Goal: Information Seeking & Learning: Learn about a topic

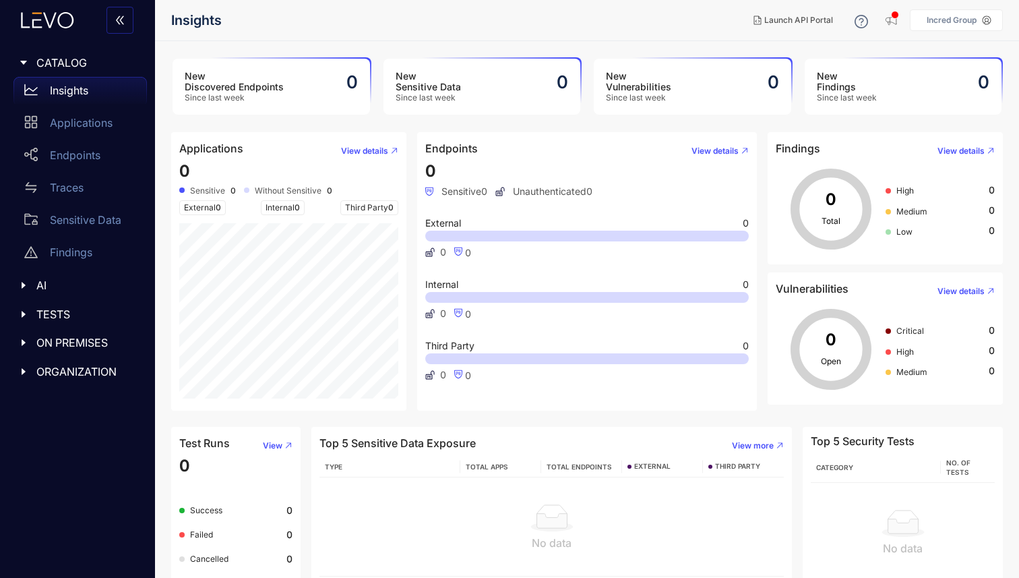
click at [974, 24] on p "Incred Group" at bounding box center [952, 20] width 50 height 9
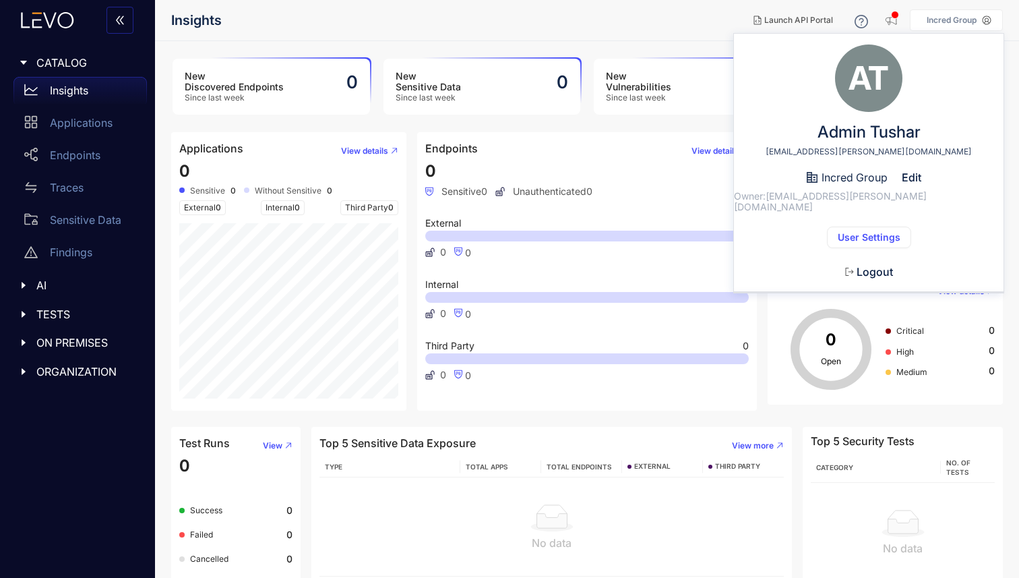
click at [860, 232] on span "User Settings" at bounding box center [869, 237] width 63 height 11
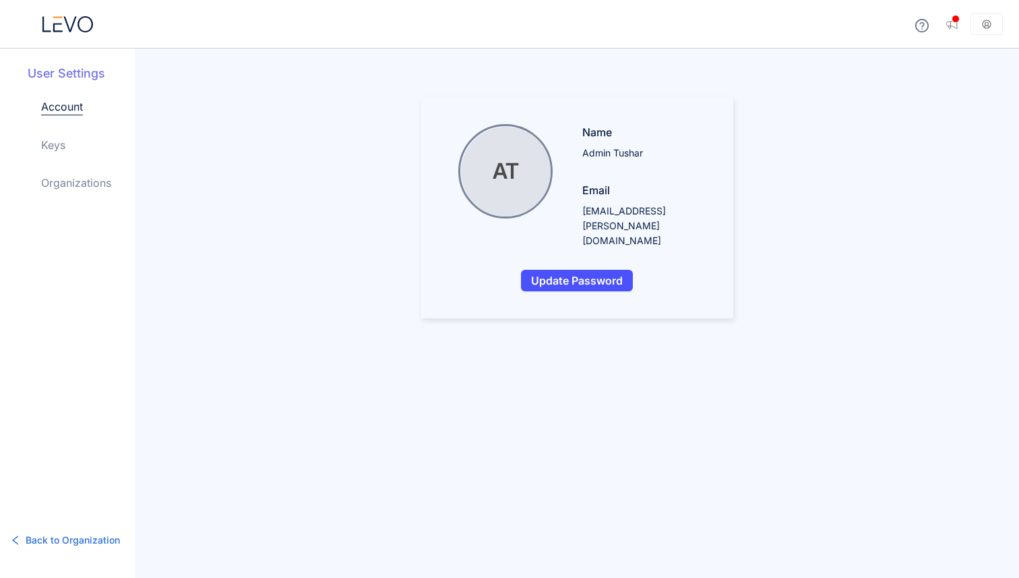
click at [67, 181] on link "Organizations" at bounding box center [76, 183] width 70 height 16
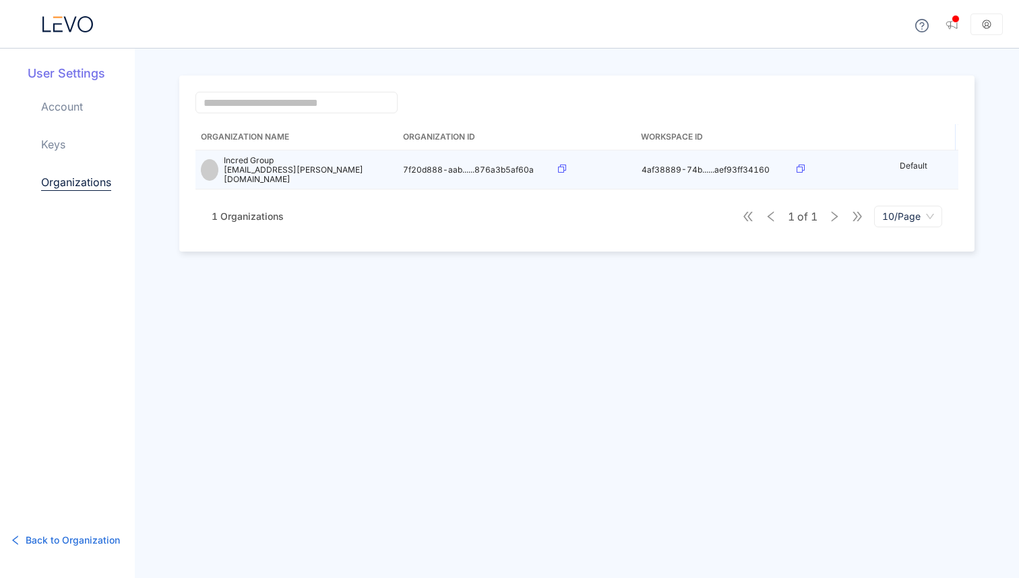
click at [558, 166] on icon at bounding box center [562, 169] width 8 height 8
click at [802, 166] on icon at bounding box center [801, 169] width 8 height 8
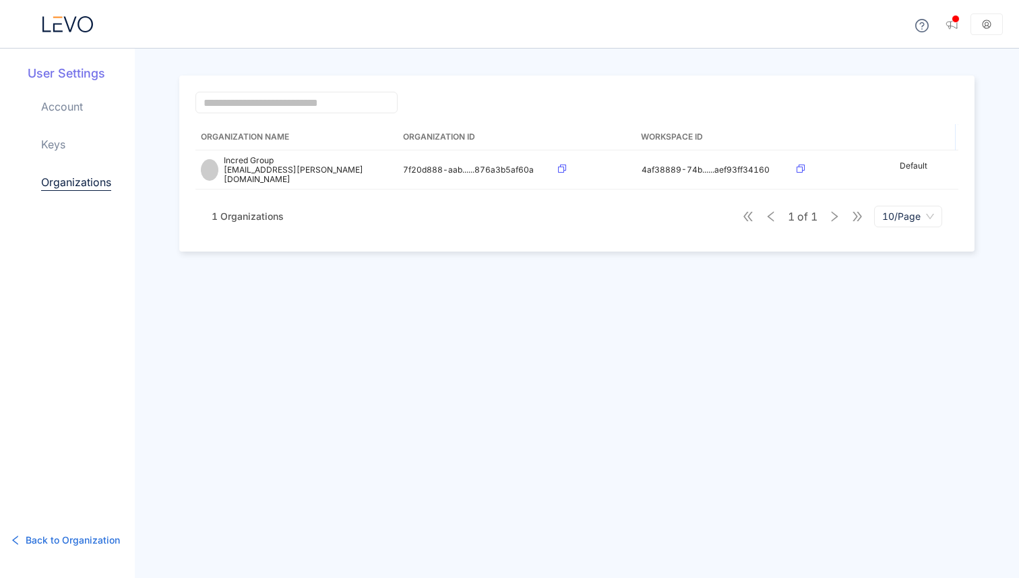
click at [53, 105] on link "Account" at bounding box center [62, 106] width 42 height 16
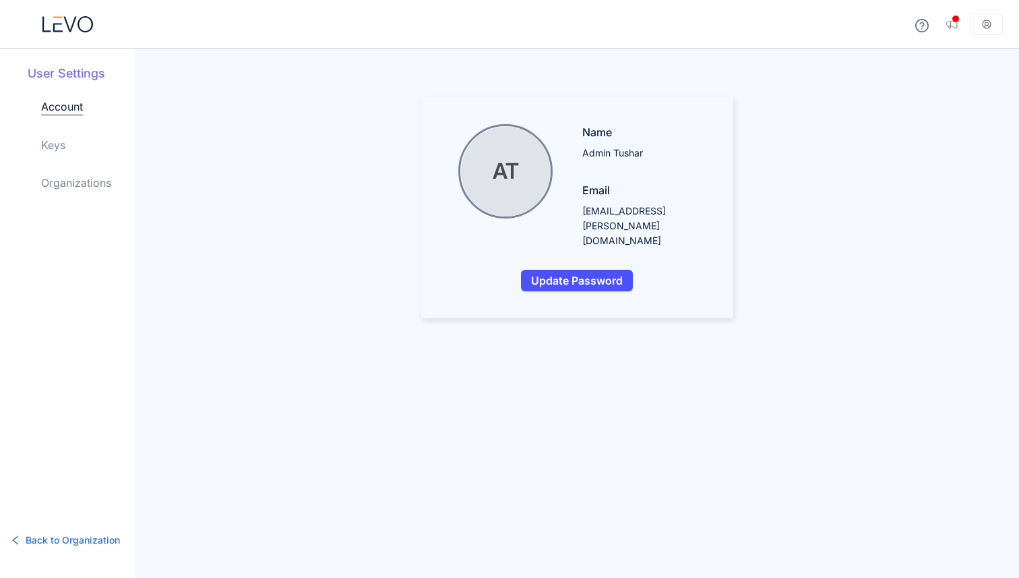
click at [78, 24] on icon at bounding box center [86, 24] width 16 height 16
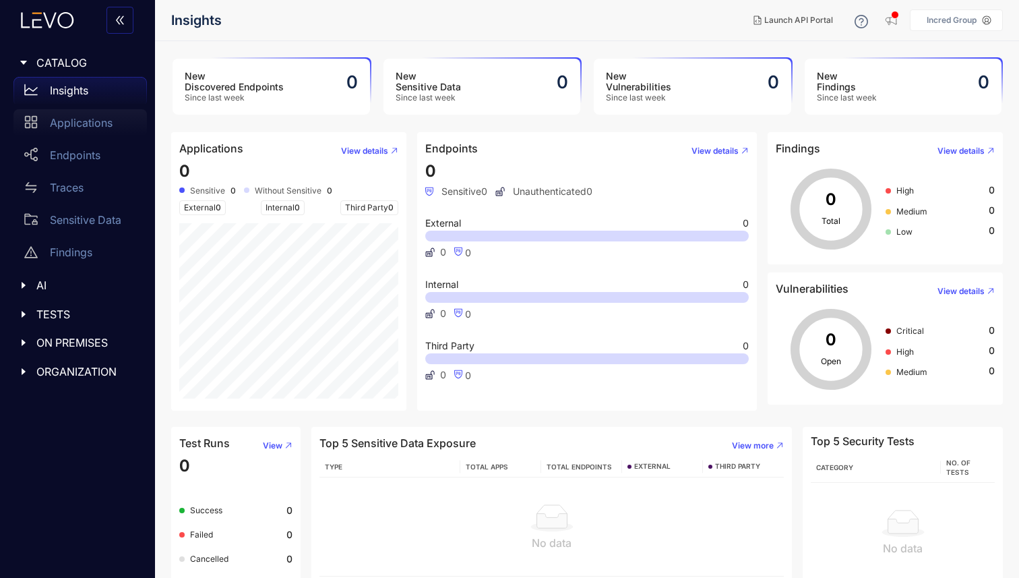
click at [91, 120] on p "Applications" at bounding box center [81, 123] width 63 height 12
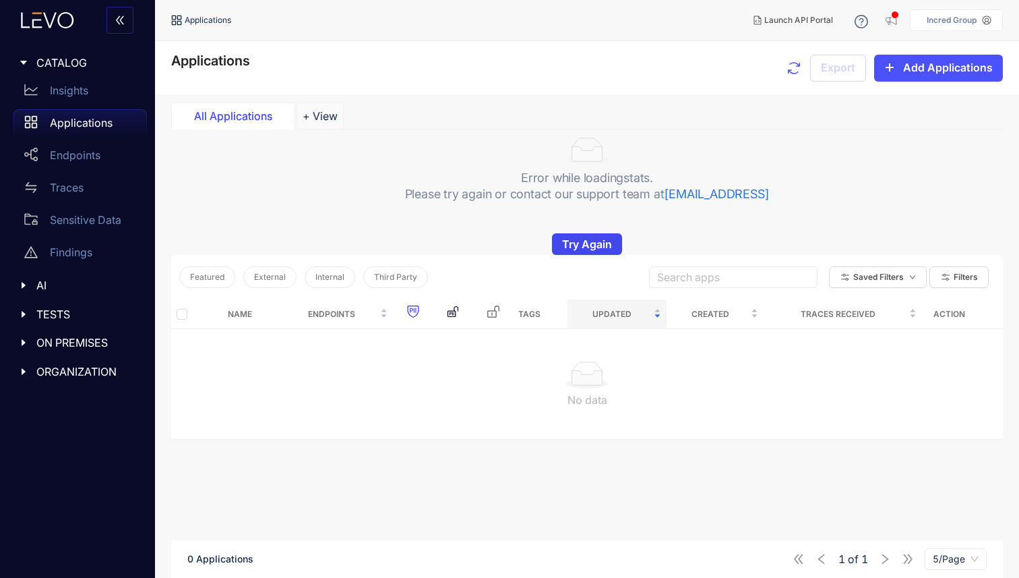
click at [580, 241] on span "Try Again" at bounding box center [587, 244] width 50 height 12
click at [73, 163] on div "Endpoints" at bounding box center [79, 155] width 133 height 27
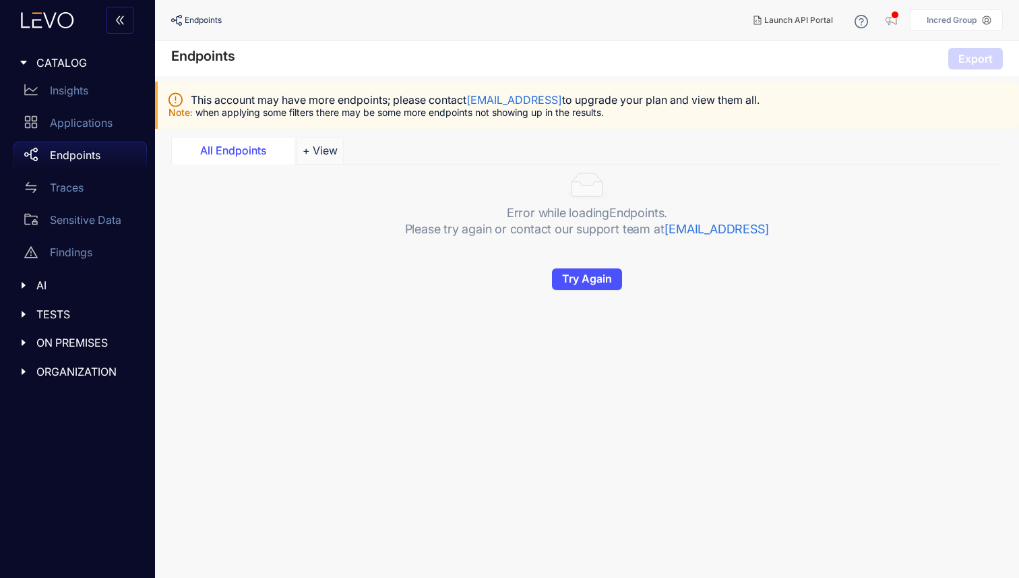
click at [966, 19] on p "Incred Group" at bounding box center [952, 20] width 50 height 9
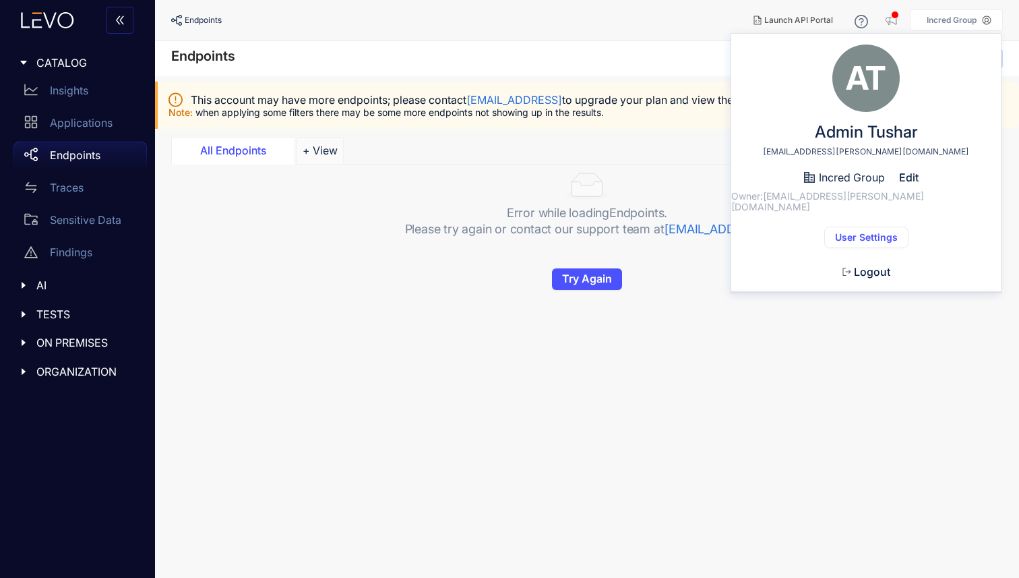
click at [852, 232] on span "User Settings" at bounding box center [866, 237] width 63 height 11
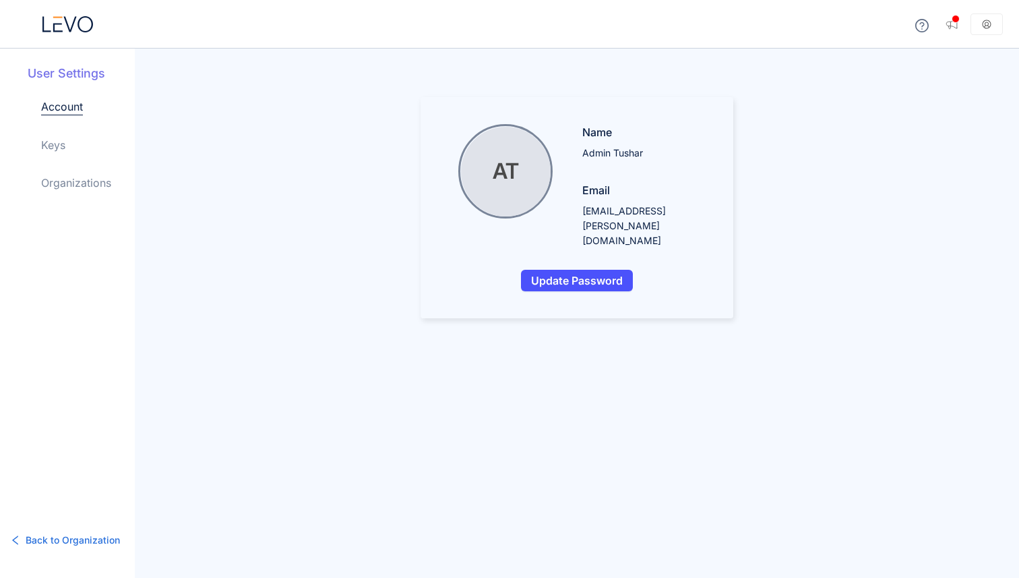
click at [56, 142] on link "Keys" at bounding box center [53, 145] width 24 height 16
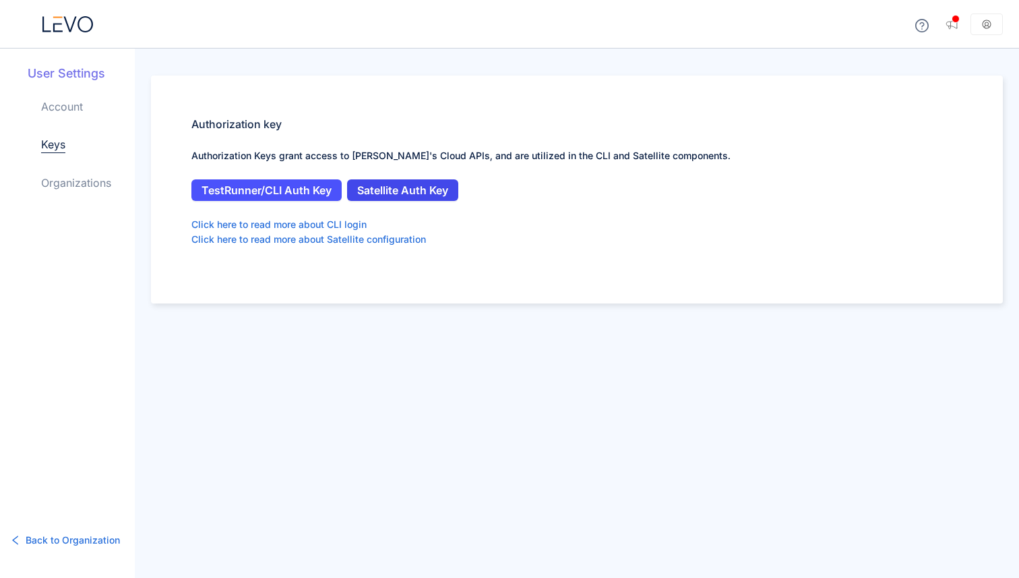
click at [400, 191] on span "Satellite Auth Key" at bounding box center [402, 190] width 91 height 12
click at [92, 185] on link "Organizations" at bounding box center [76, 183] width 70 height 16
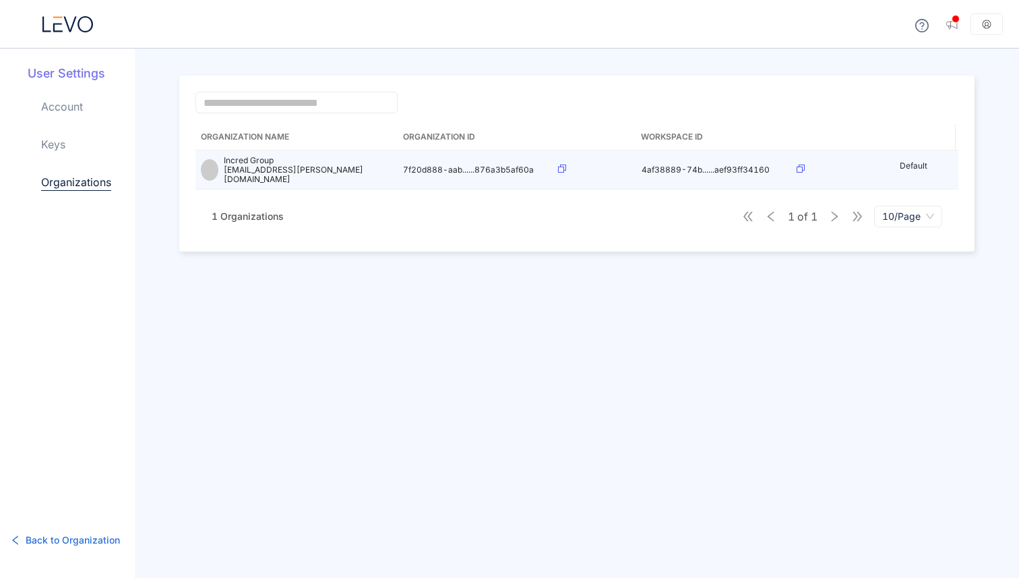
click at [567, 160] on td at bounding box center [595, 169] width 84 height 39
click at [561, 167] on icon at bounding box center [562, 169] width 8 height 8
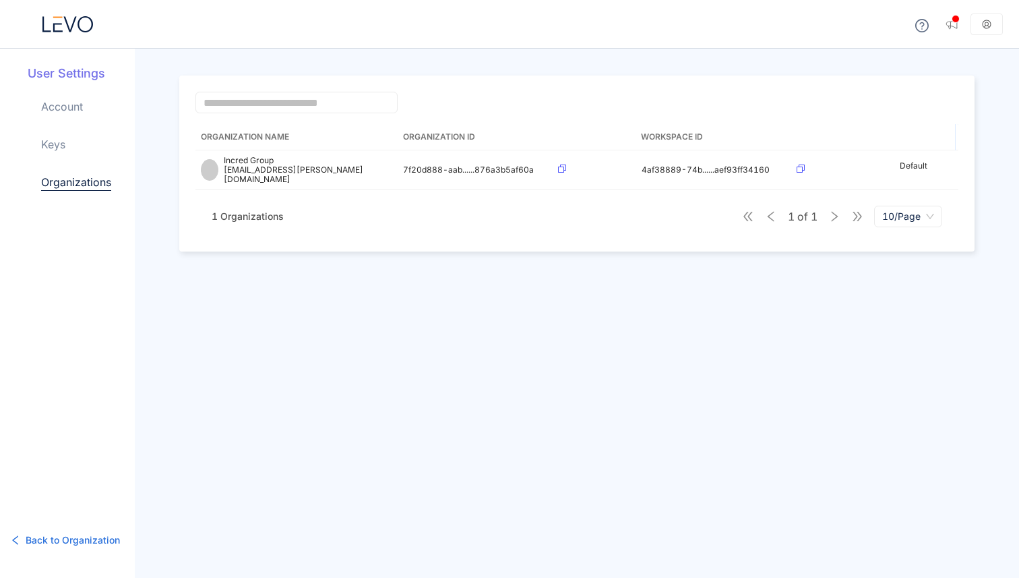
click at [64, 104] on link "Account" at bounding box center [62, 106] width 42 height 16
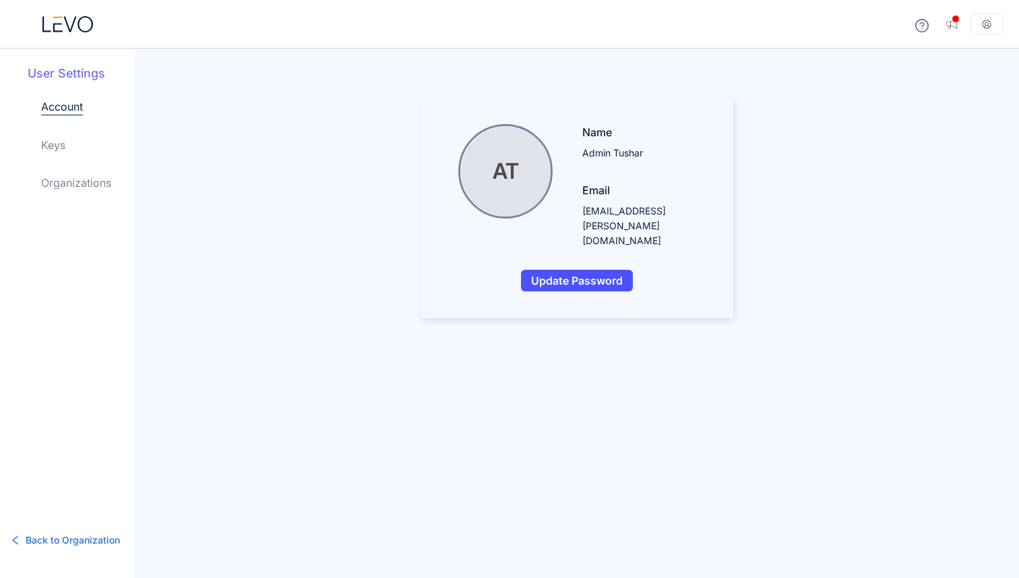
click at [82, 22] on icon at bounding box center [67, 24] width 51 height 16
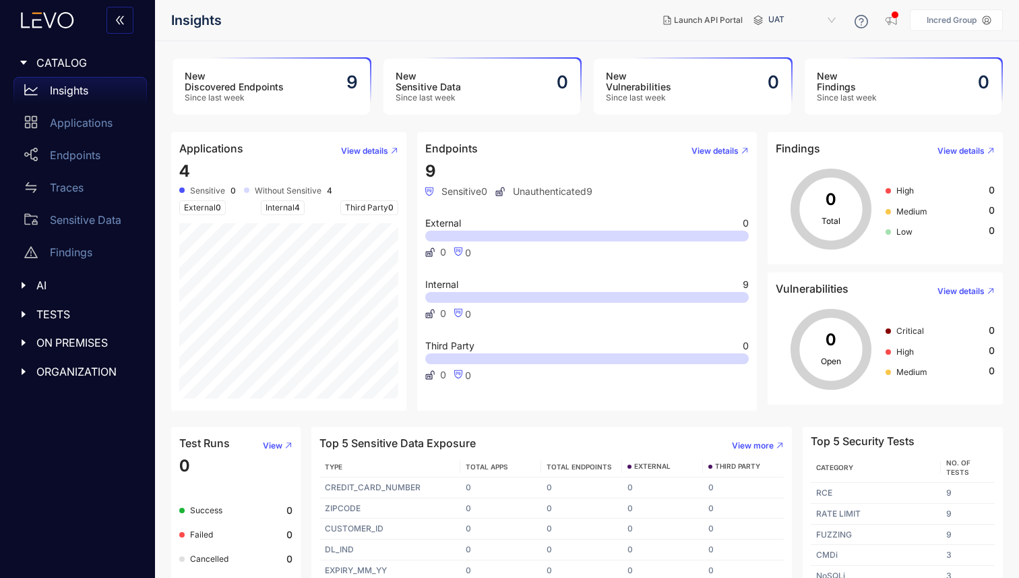
click at [301, 88] on div "New Discovered Endpoints Since last week 9" at bounding box center [272, 87] width 198 height 56
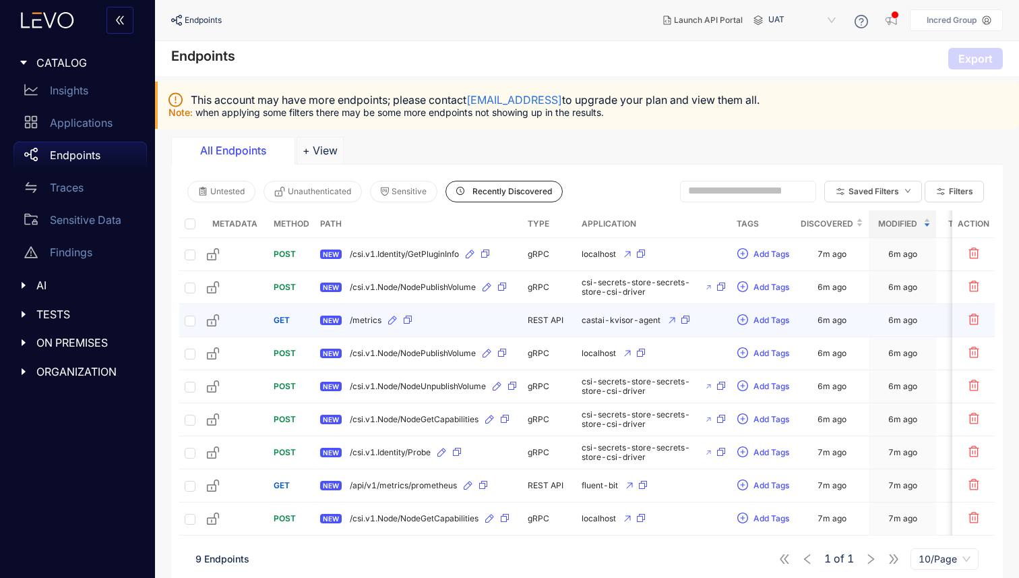
scroll to position [11, 0]
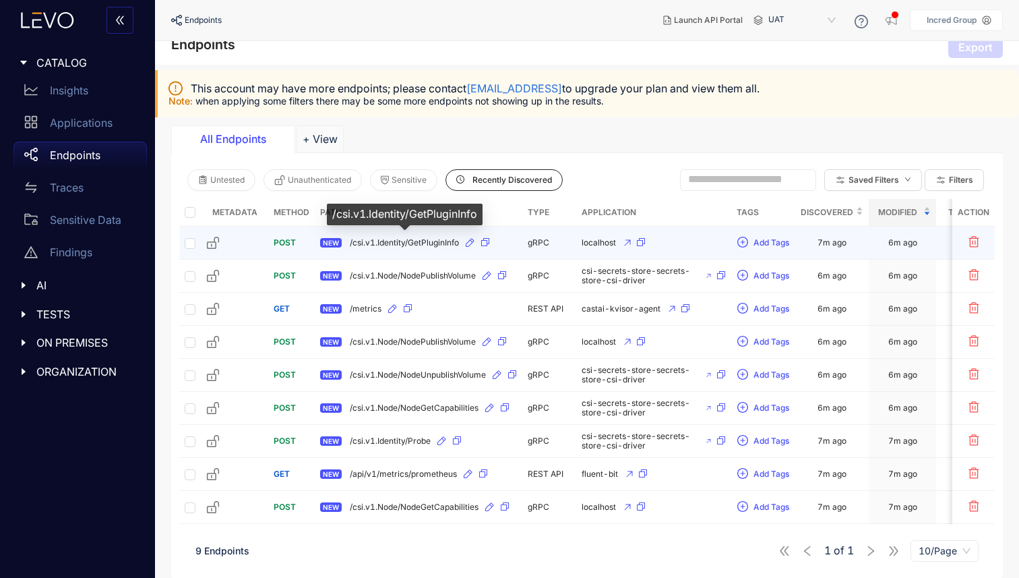
click at [400, 239] on span "/csi.v1.Identity/GetPluginInfo" at bounding box center [404, 242] width 109 height 9
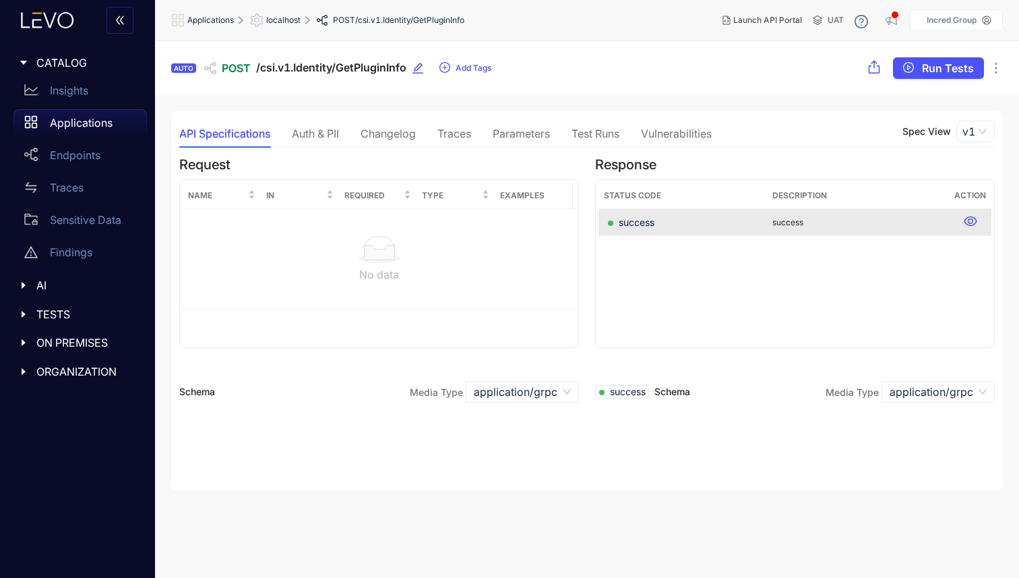
click at [325, 129] on div "Auth & PII" at bounding box center [315, 133] width 47 height 12
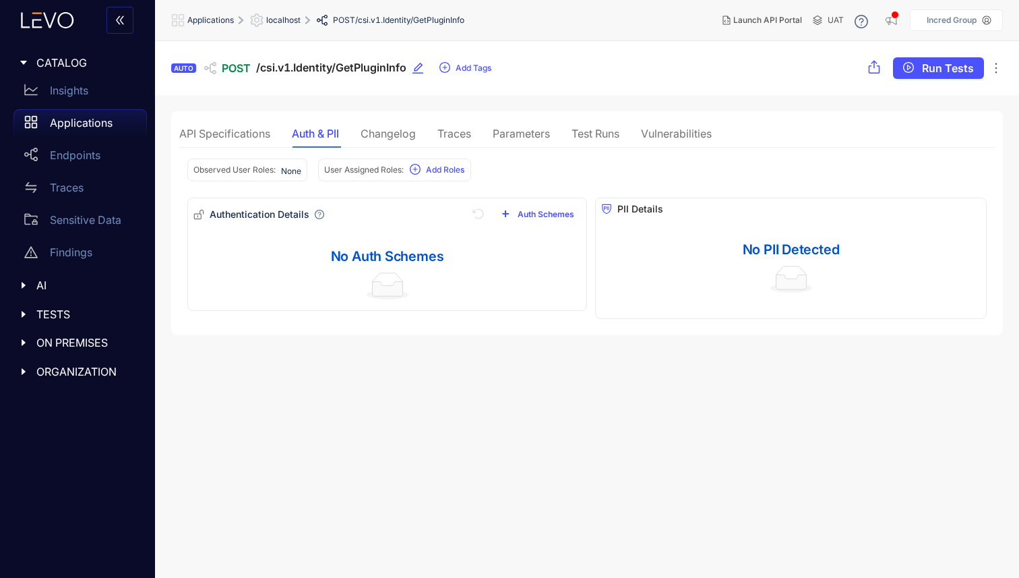
click at [394, 142] on div "Changelog" at bounding box center [388, 133] width 55 height 28
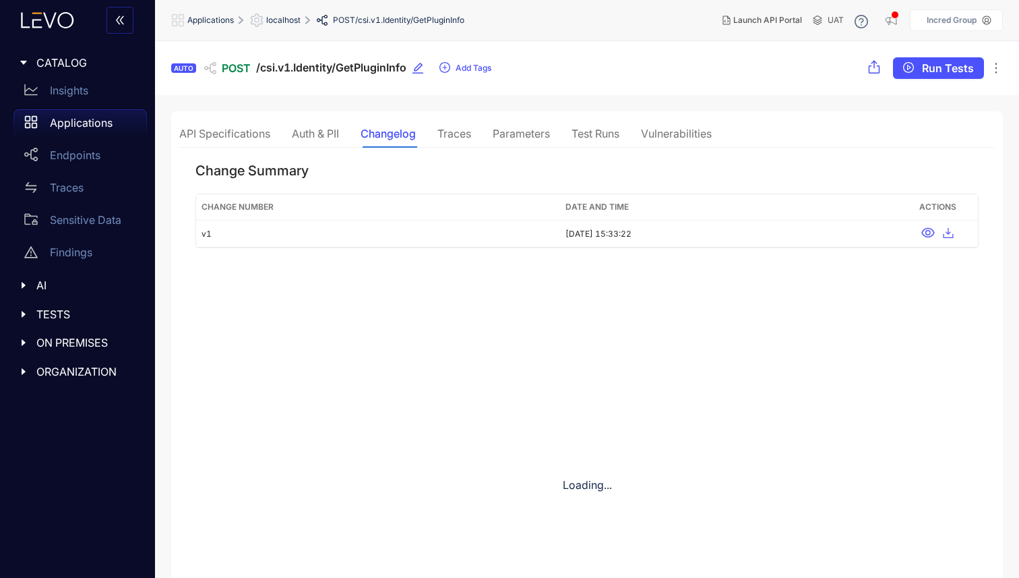
click at [224, 142] on div "API Specifications" at bounding box center [224, 133] width 91 height 28
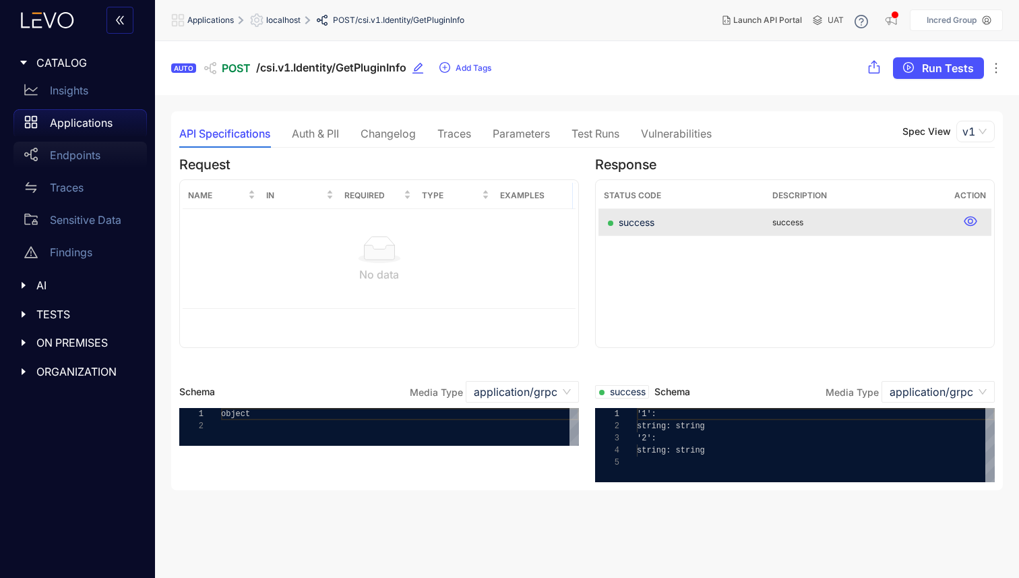
click at [89, 144] on div "Endpoints" at bounding box center [79, 155] width 133 height 27
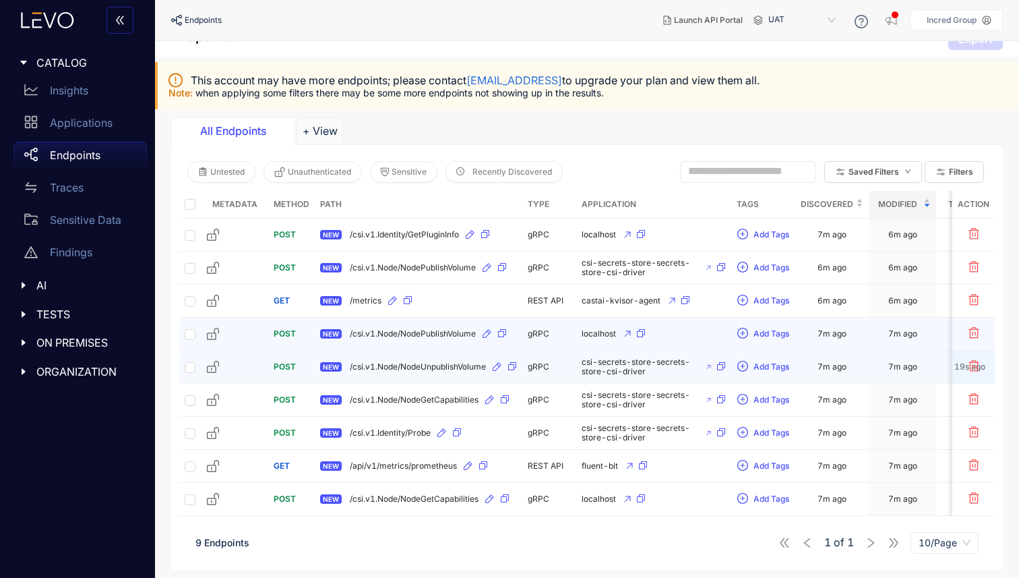
scroll to position [7, 0]
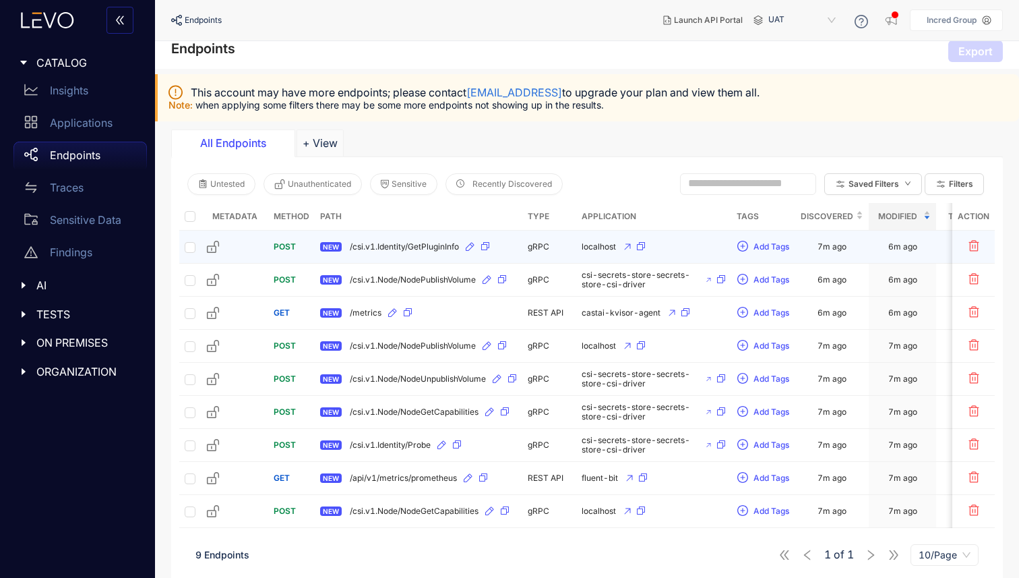
click at [394, 253] on div "NEW /csi.v1.Identity/GetPluginInfo" at bounding box center [418, 247] width 197 height 22
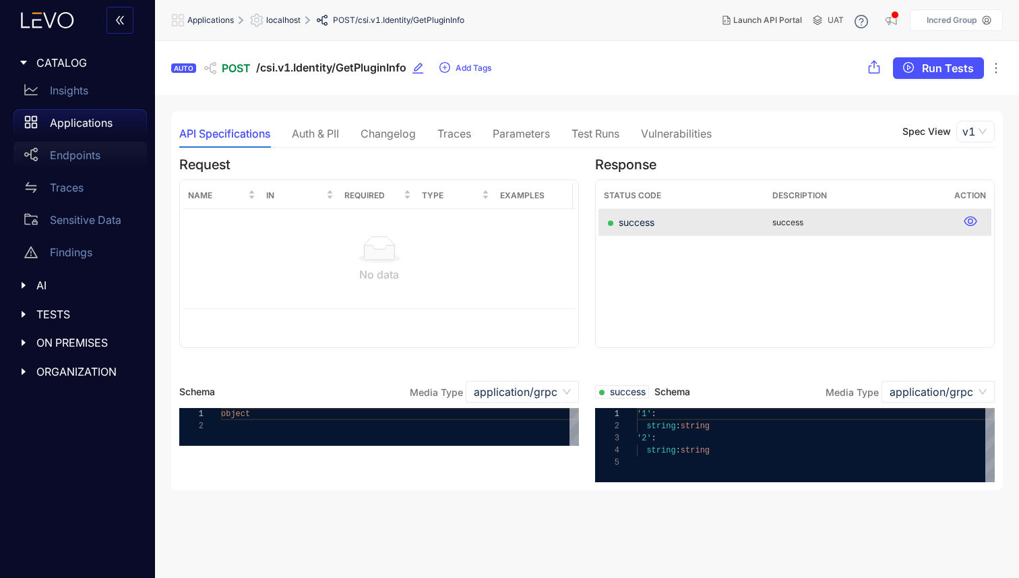
click at [73, 158] on p "Endpoints" at bounding box center [75, 155] width 51 height 12
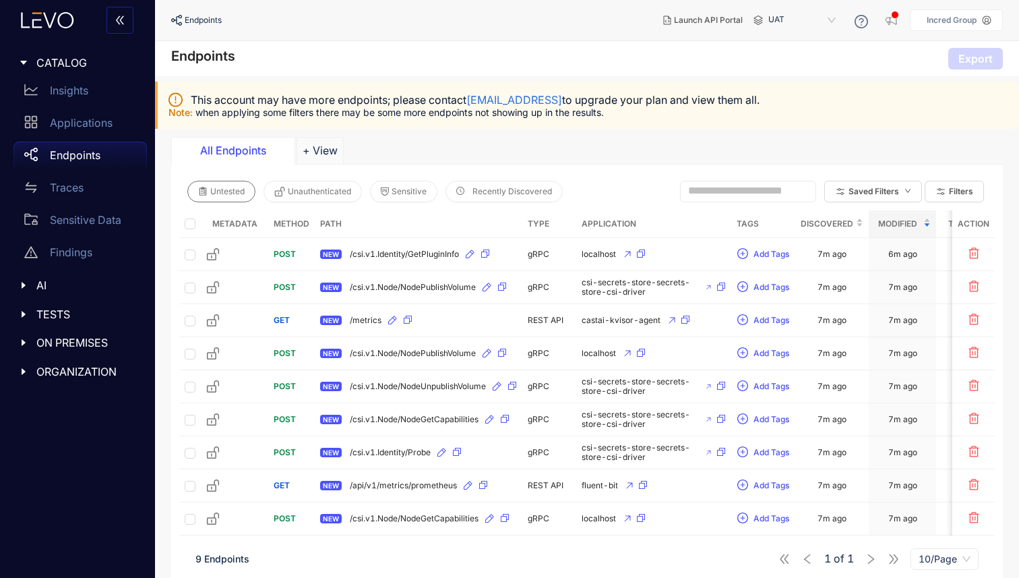
click at [235, 191] on span "Untested" at bounding box center [227, 191] width 34 height 9
click at [304, 193] on span "Unauthenticated" at bounding box center [319, 191] width 63 height 9
click at [222, 193] on span "Untested" at bounding box center [227, 191] width 34 height 9
click at [301, 191] on span "Unauthenticated" at bounding box center [319, 191] width 63 height 9
click at [320, 193] on span "Unauthenticated" at bounding box center [319, 191] width 63 height 9
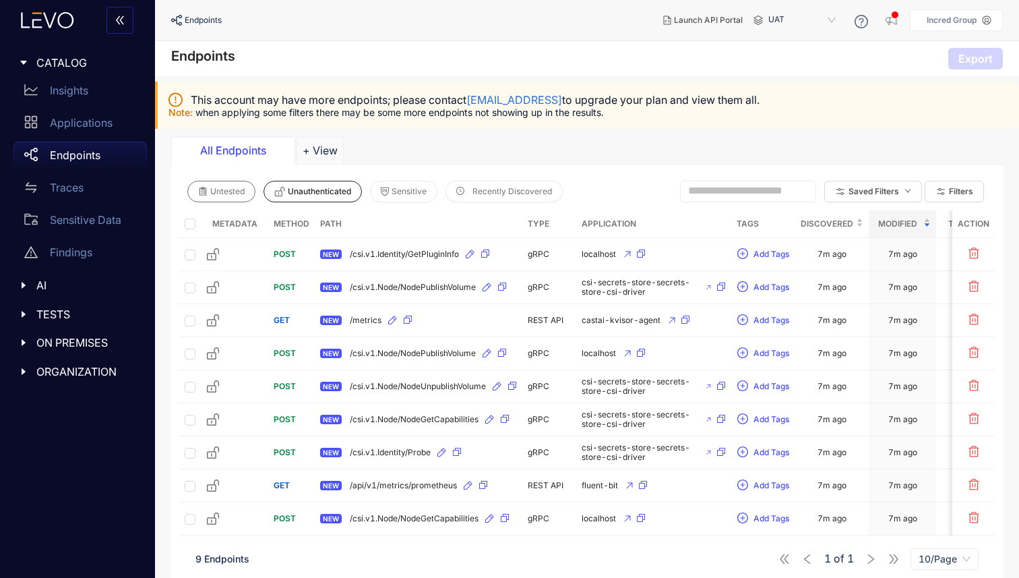
click at [236, 198] on button "Untested" at bounding box center [221, 192] width 68 height 22
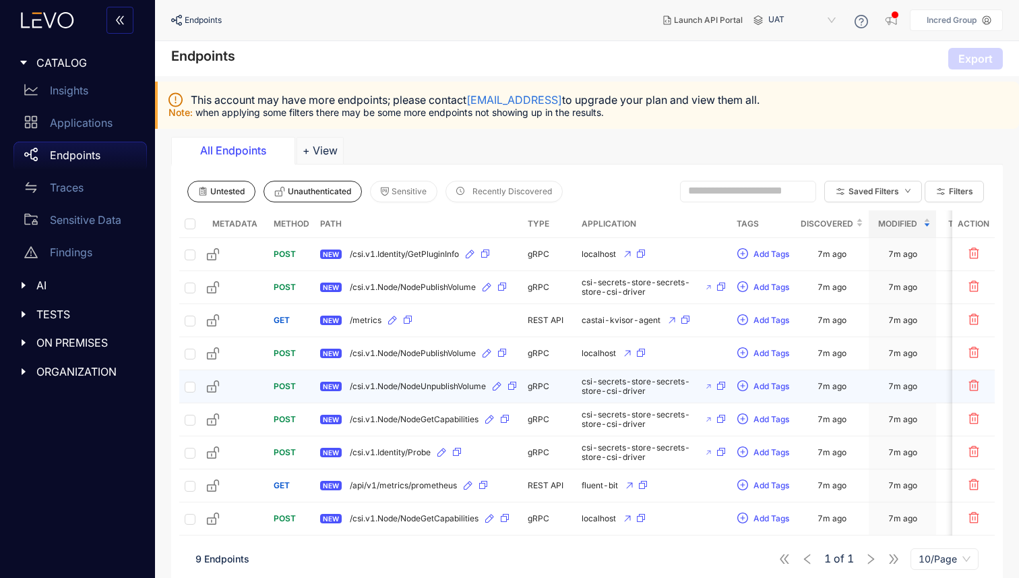
scroll to position [22, 0]
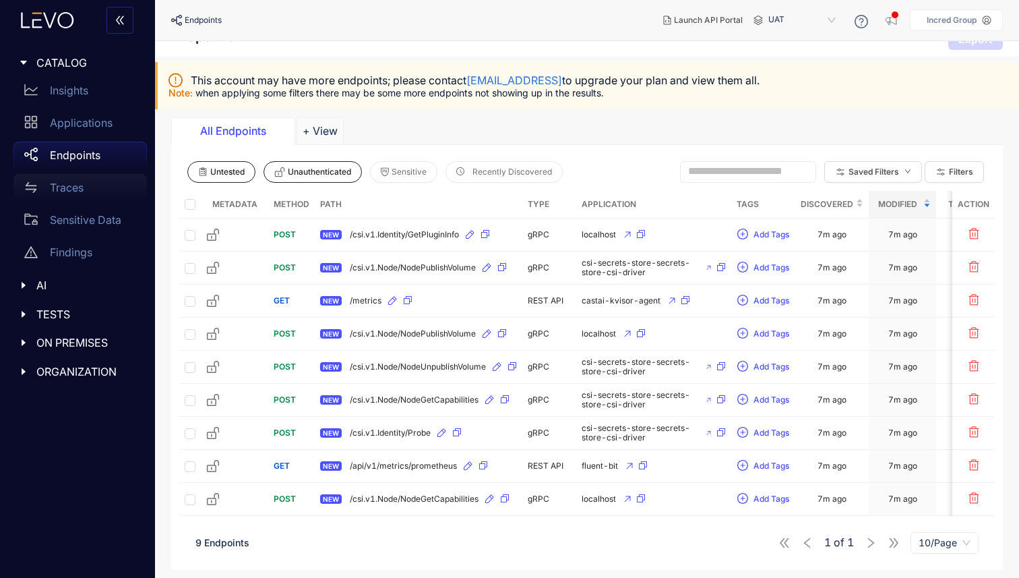
click at [81, 193] on p "Traces" at bounding box center [67, 187] width 34 height 12
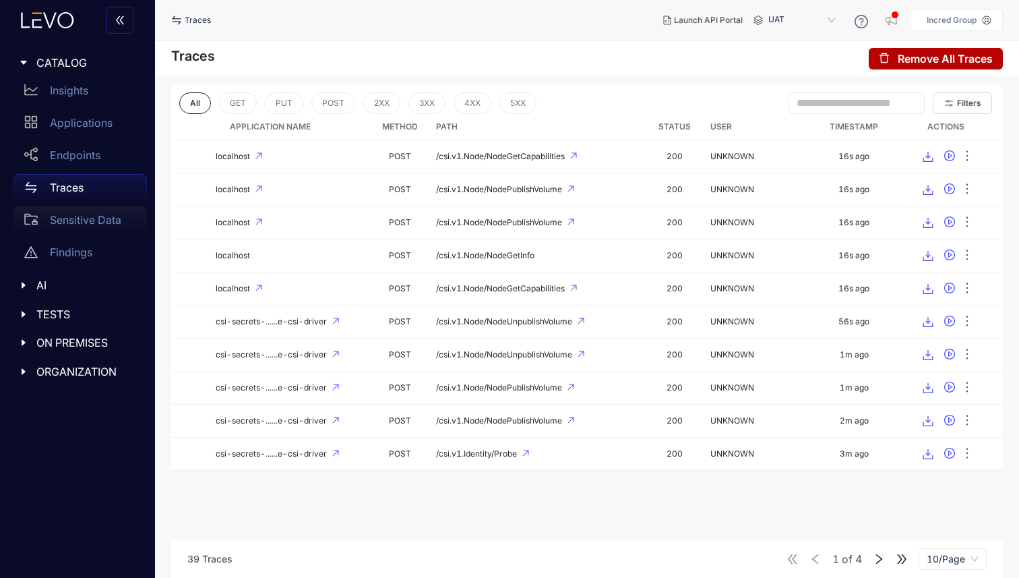
click at [79, 217] on p "Sensitive Data" at bounding box center [85, 220] width 71 height 12
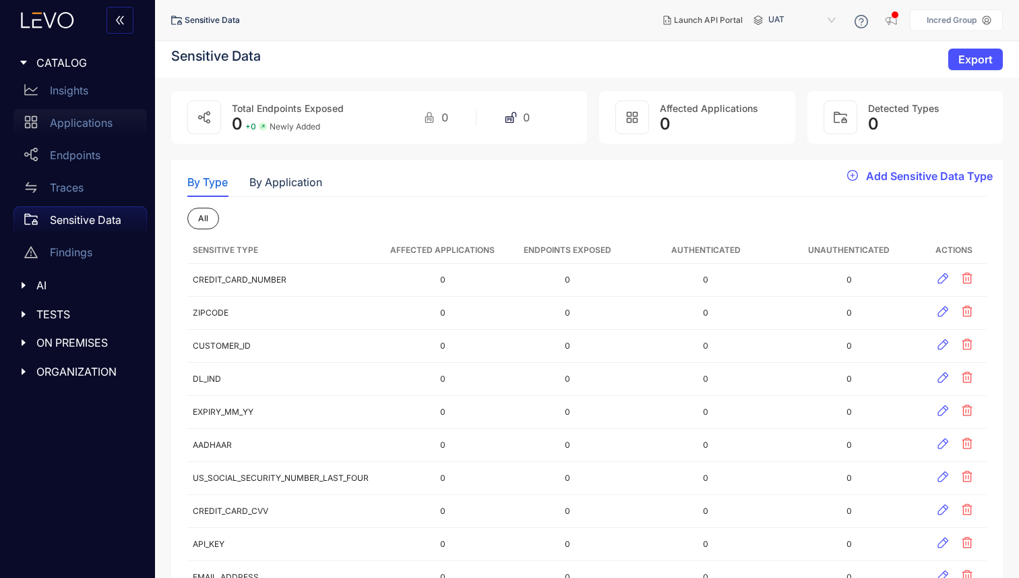
click at [88, 121] on p "Applications" at bounding box center [81, 123] width 63 height 12
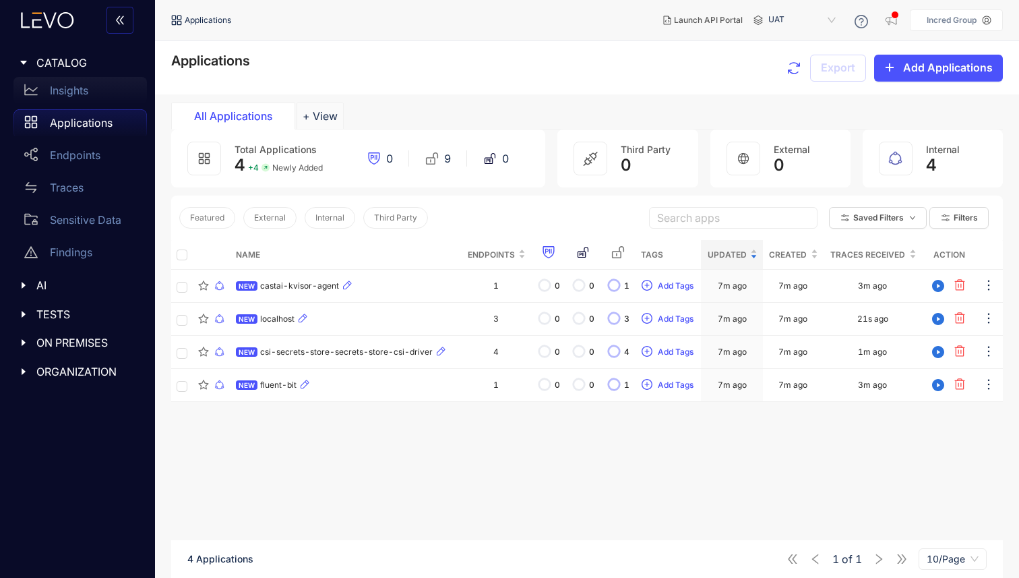
click at [88, 92] on p "Insights" at bounding box center [69, 90] width 38 height 12
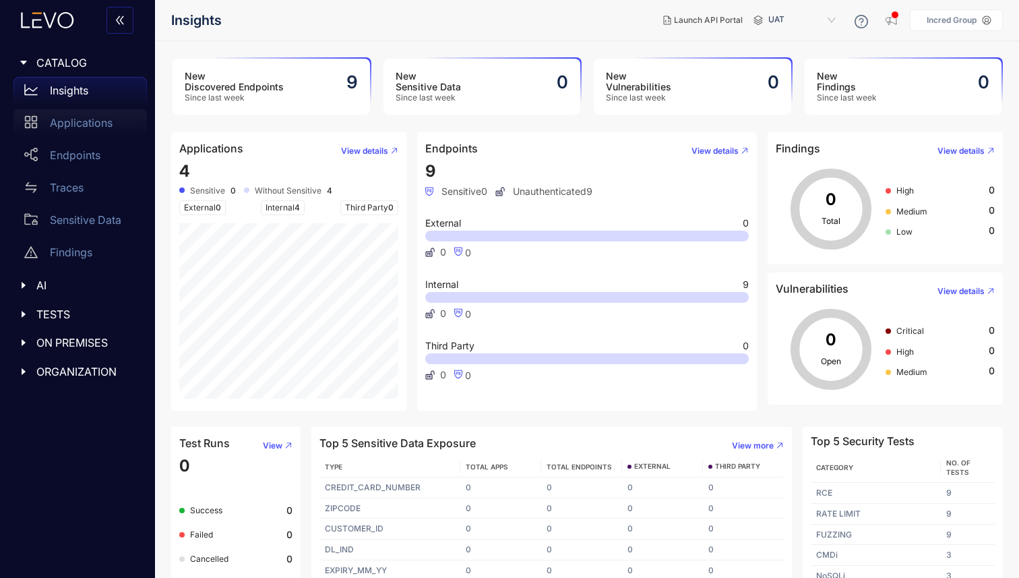
click at [89, 139] on link "Applications" at bounding box center [79, 125] width 133 height 32
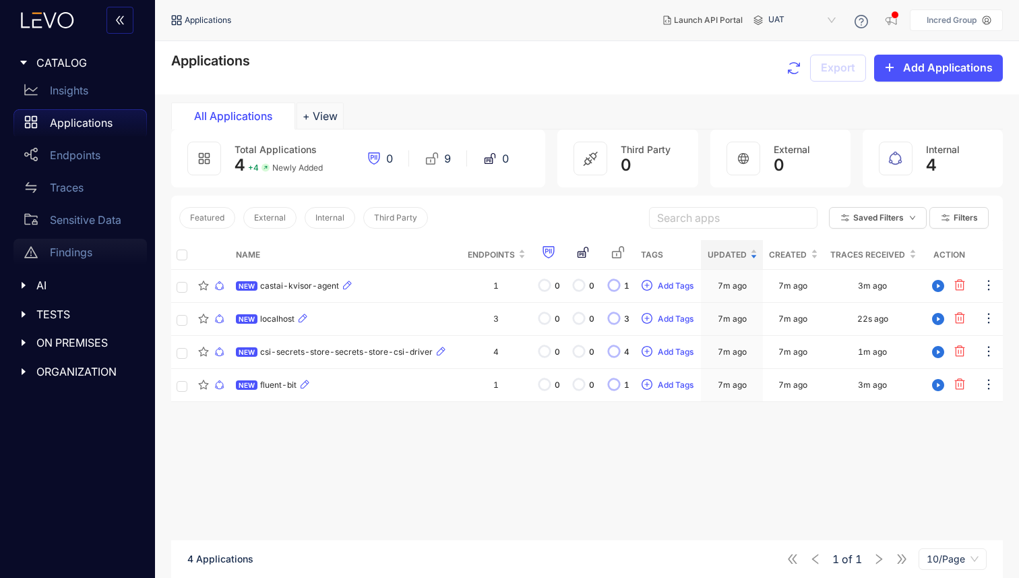
click at [84, 247] on p "Findings" at bounding box center [71, 252] width 42 height 12
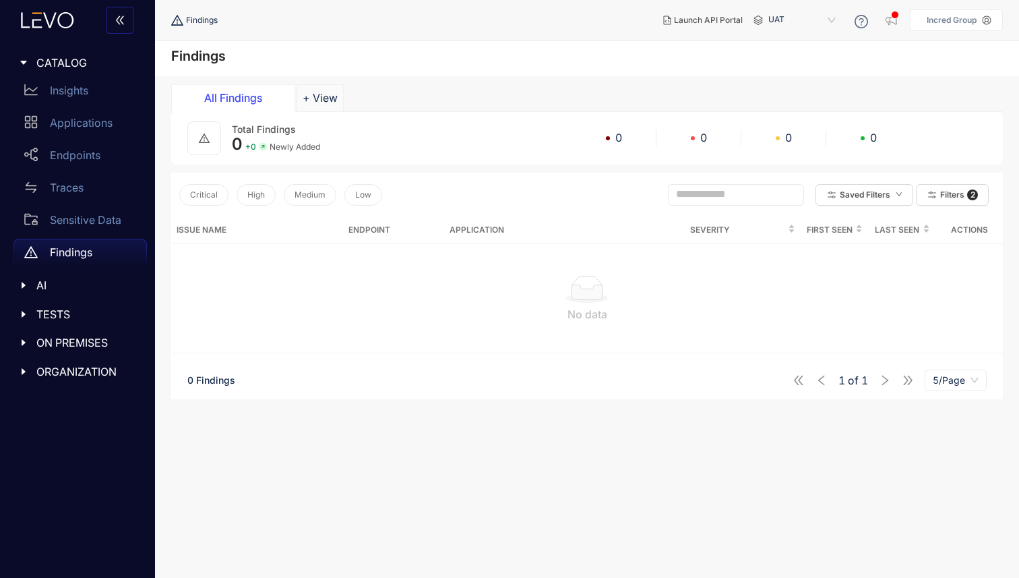
click at [25, 286] on icon "caret-right" at bounding box center [23, 284] width 9 height 9
click at [21, 348] on icon "caret-right" at bounding box center [23, 346] width 9 height 9
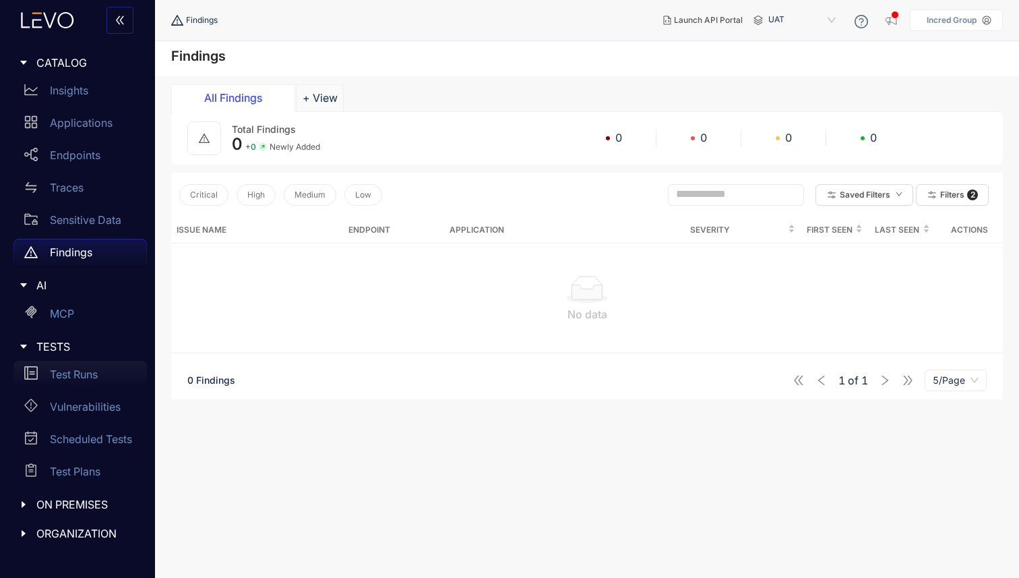
click at [73, 378] on p "Test Runs" at bounding box center [74, 374] width 48 height 12
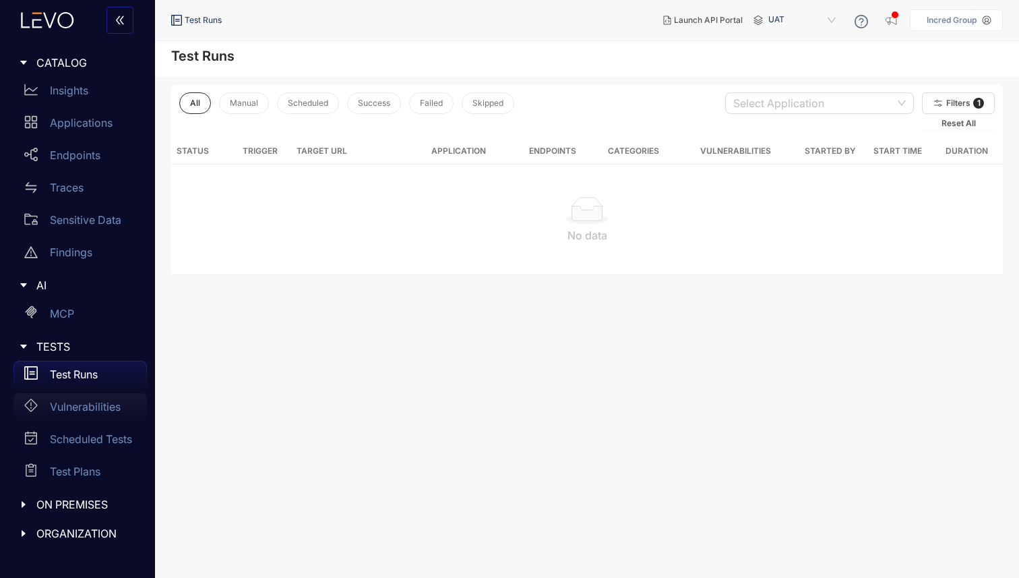
click at [92, 409] on p "Vulnerabilities" at bounding box center [85, 406] width 71 height 12
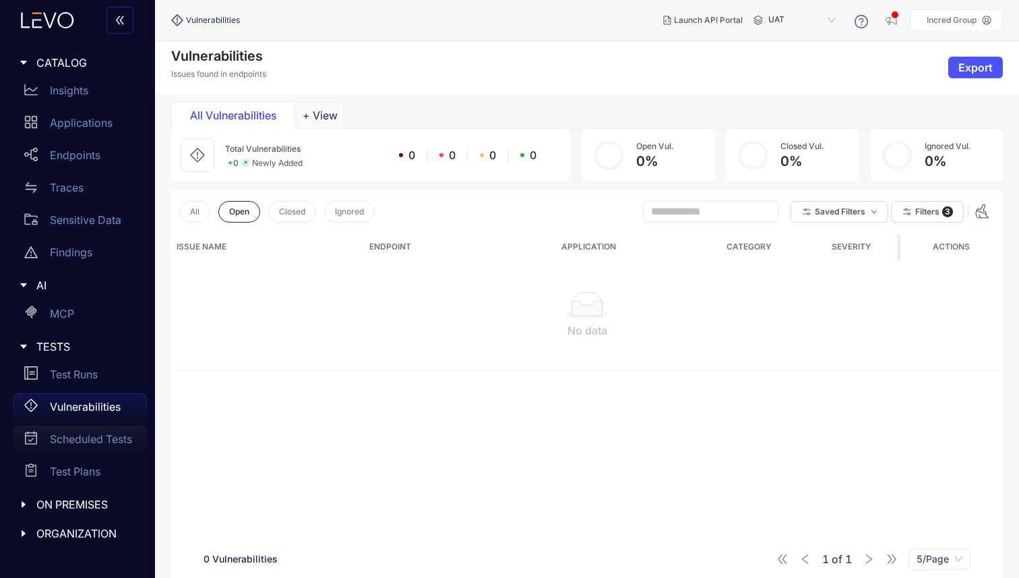
click at [100, 435] on p "Scheduled Tests" at bounding box center [91, 439] width 82 height 12
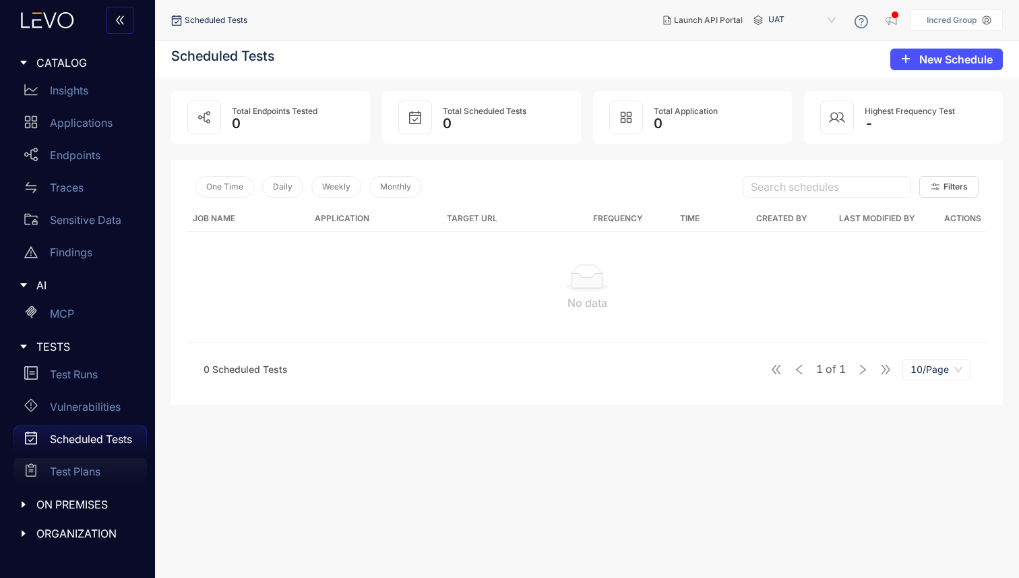
click at [90, 469] on p "Test Plans" at bounding box center [75, 471] width 51 height 12
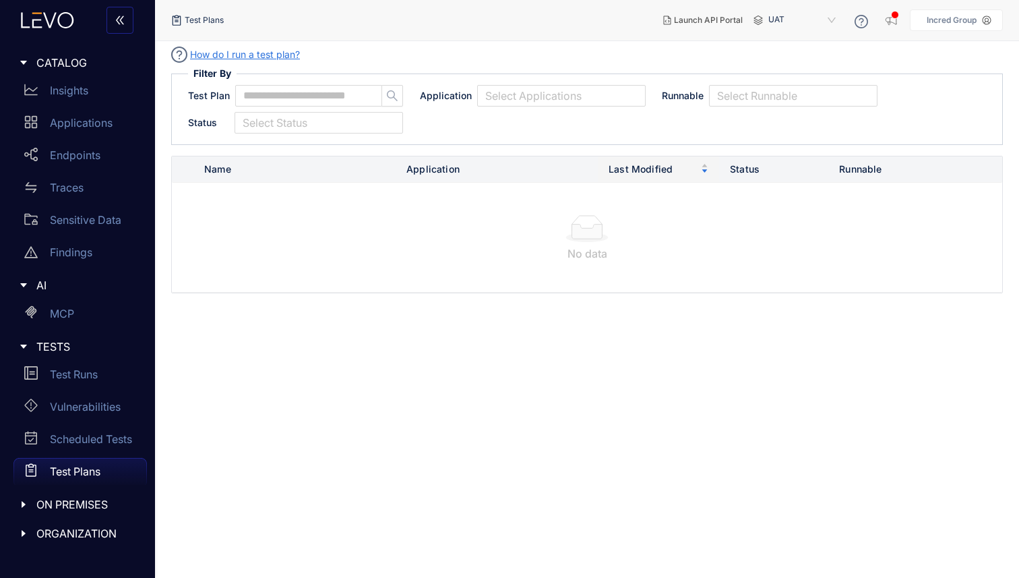
click at [16, 505] on div "ON PREMISES" at bounding box center [77, 504] width 139 height 28
click at [82, 529] on p "Deployments" at bounding box center [83, 532] width 67 height 12
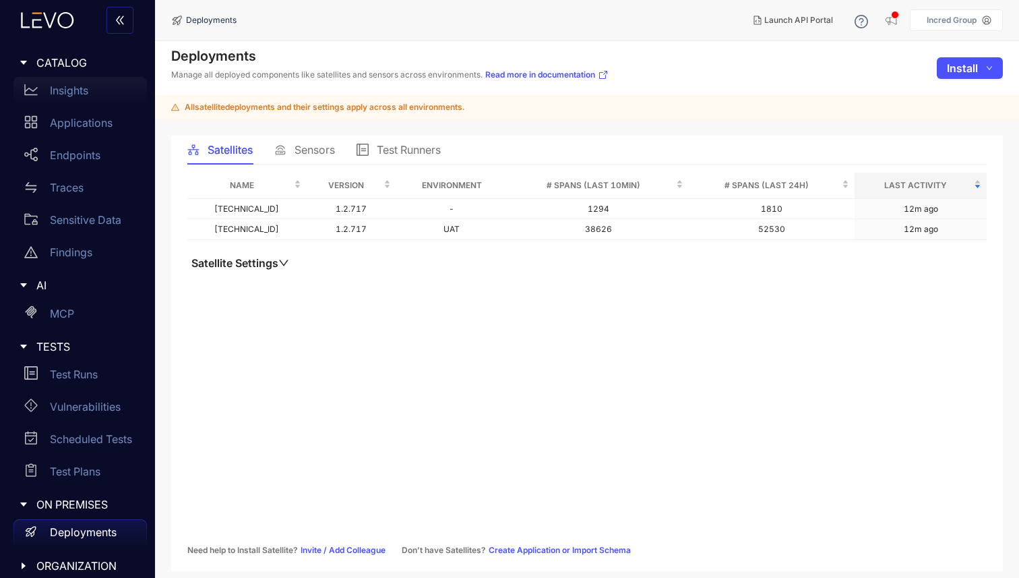
click at [30, 92] on icon at bounding box center [30, 89] width 13 height 13
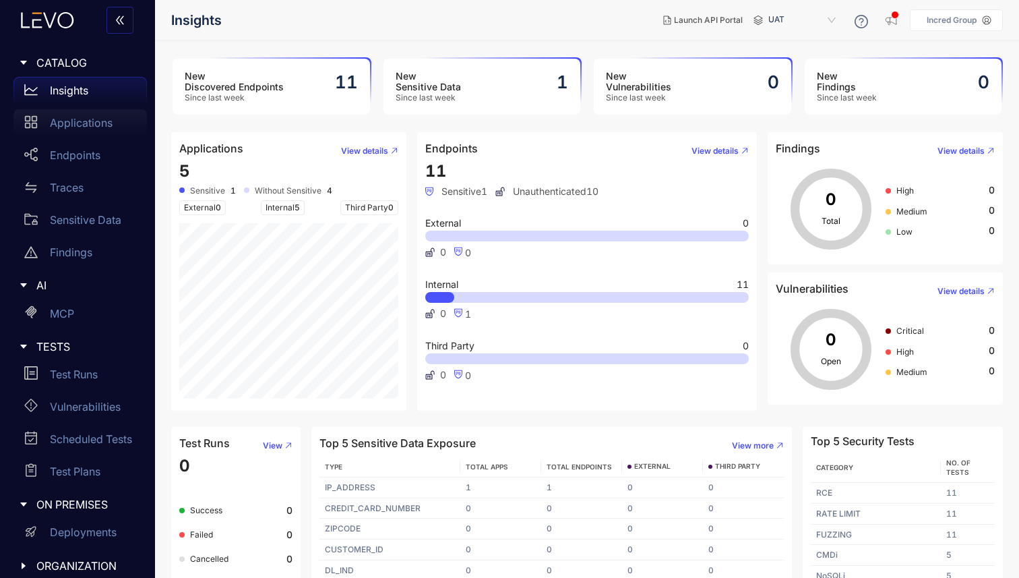
click at [96, 132] on div "Applications" at bounding box center [79, 122] width 133 height 27
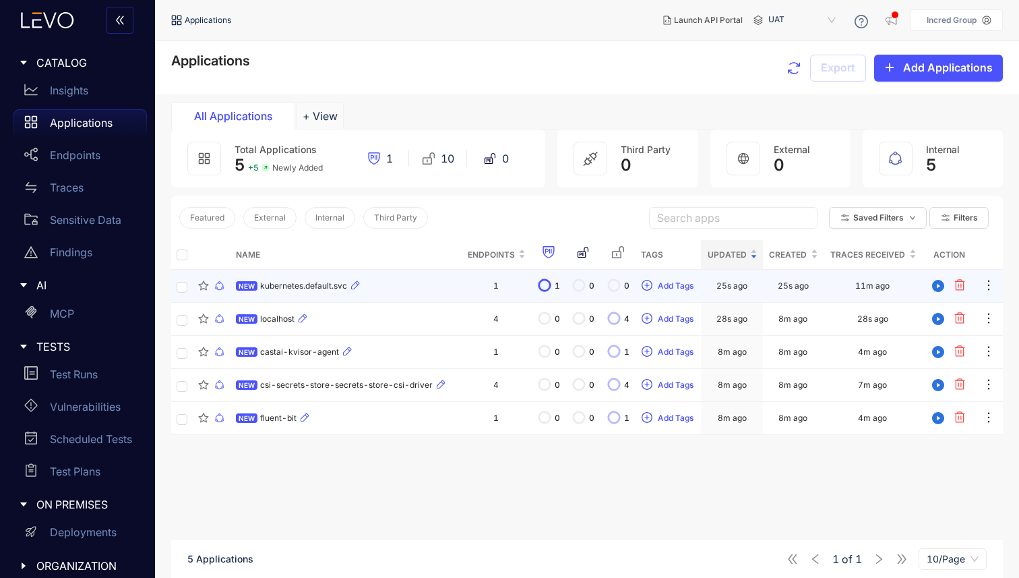
click at [543, 289] on icon at bounding box center [544, 285] width 15 height 15
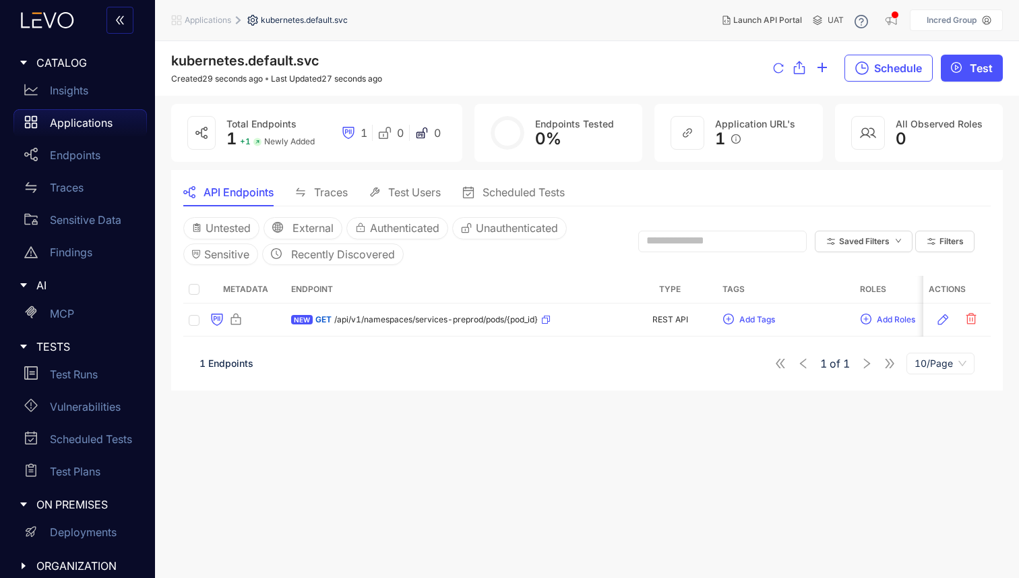
click at [92, 129] on div "Applications" at bounding box center [79, 122] width 133 height 27
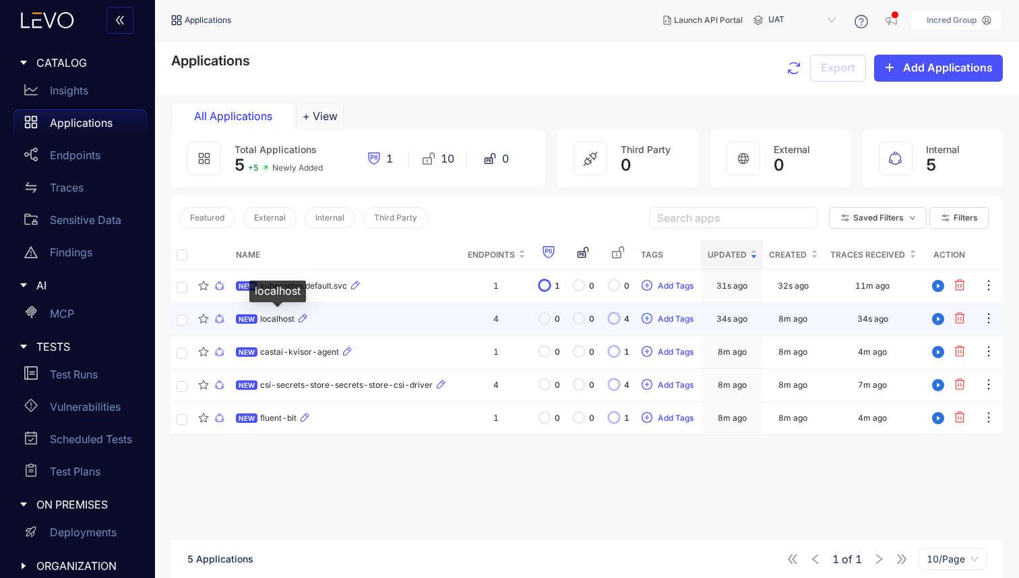
click at [276, 318] on span "localhost" at bounding box center [277, 318] width 34 height 9
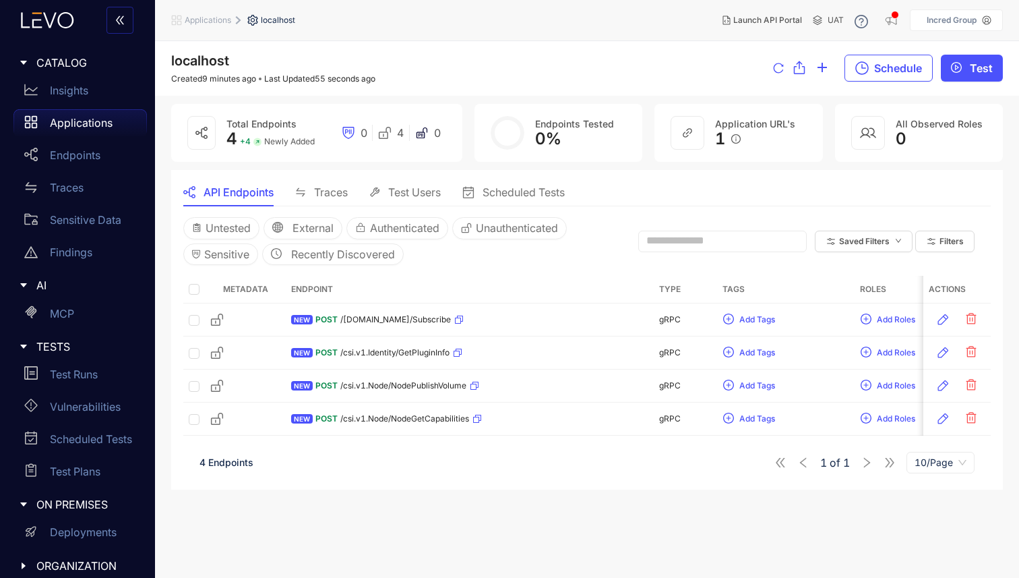
click at [98, 127] on p "Applications" at bounding box center [81, 123] width 63 height 12
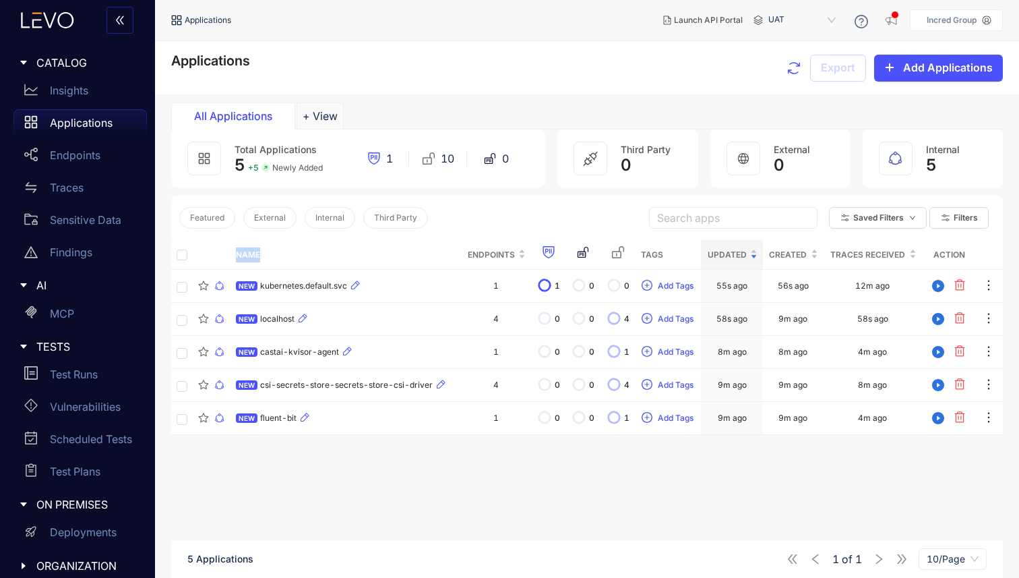
drag, startPoint x: 231, startPoint y: 253, endPoint x: 291, endPoint y: 251, distance: 60.0
click at [291, 251] on th "Name" at bounding box center [346, 255] width 231 height 30
drag, startPoint x: 424, startPoint y: 253, endPoint x: 535, endPoint y: 259, distance: 110.7
click at [535, 259] on tr "Name Endpoints Tags Updated Created Traces Received Action" at bounding box center [587, 255] width 832 height 30
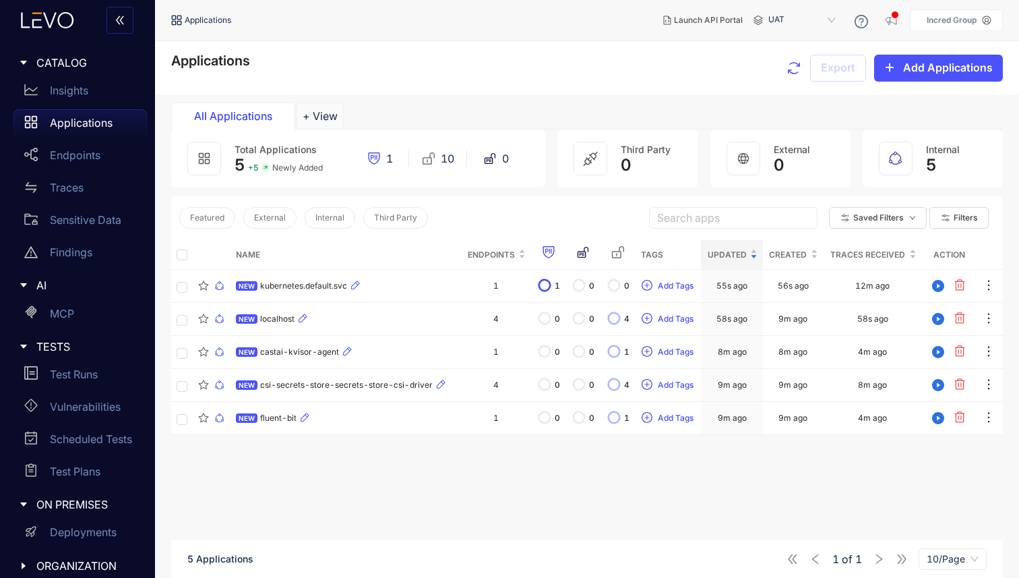
click at [430, 236] on div "Featured External Internal Third Party Search apps Saved Filters Filters" at bounding box center [587, 218] width 832 height 44
drag, startPoint x: 266, startPoint y: 253, endPoint x: 235, endPoint y: 255, distance: 31.7
click at [235, 254] on th "Name" at bounding box center [346, 255] width 231 height 30
click at [227, 255] on th at bounding box center [212, 255] width 38 height 30
drag, startPoint x: 227, startPoint y: 255, endPoint x: 264, endPoint y: 252, distance: 37.9
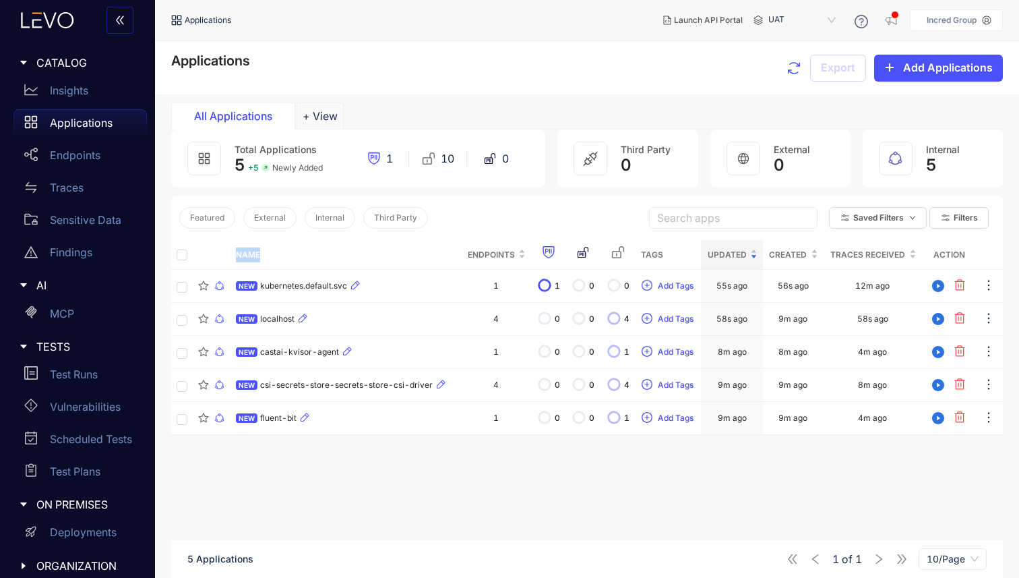
click at [264, 253] on tr "Name Endpoints Tags Updated Created Traces Received Action" at bounding box center [587, 255] width 832 height 30
click at [264, 252] on th "Name" at bounding box center [346, 255] width 231 height 30
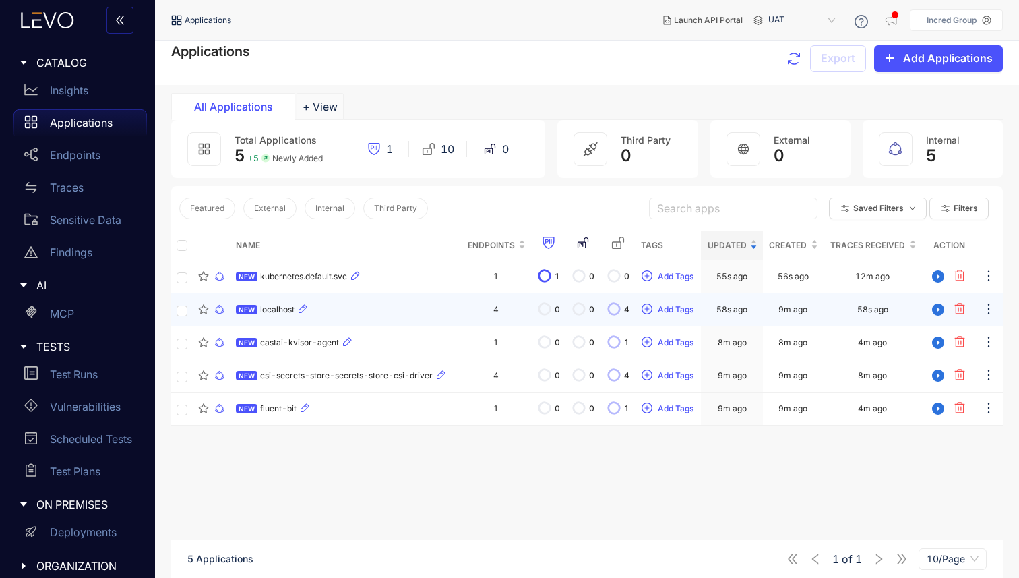
scroll to position [9, 0]
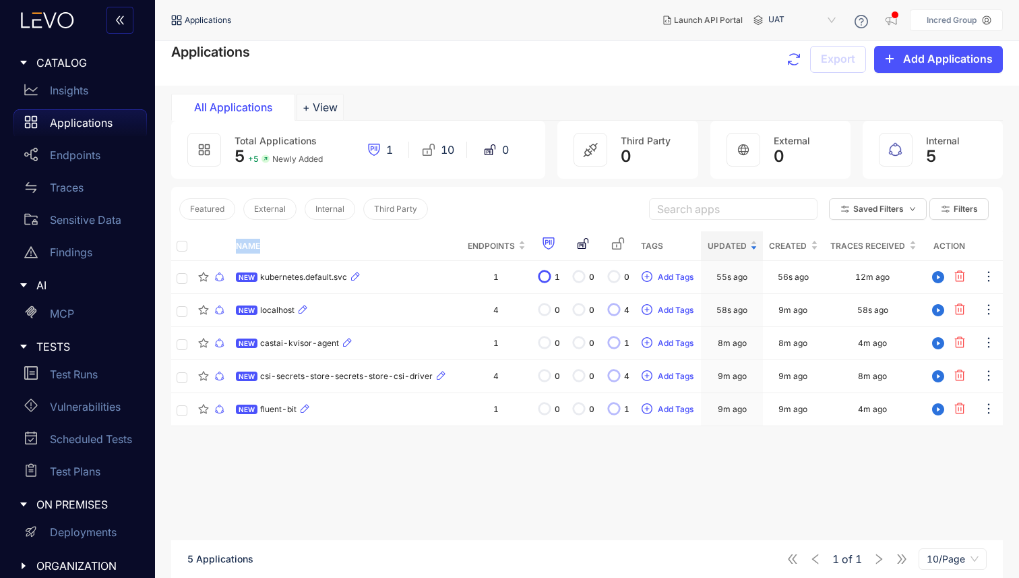
drag, startPoint x: 280, startPoint y: 243, endPoint x: 237, endPoint y: 245, distance: 43.9
click at [237, 245] on th "Name" at bounding box center [346, 246] width 231 height 30
click at [233, 245] on th "Name" at bounding box center [346, 246] width 231 height 30
drag, startPoint x: 233, startPoint y: 245, endPoint x: 256, endPoint y: 245, distance: 23.6
click at [256, 245] on th "Name" at bounding box center [346, 246] width 231 height 30
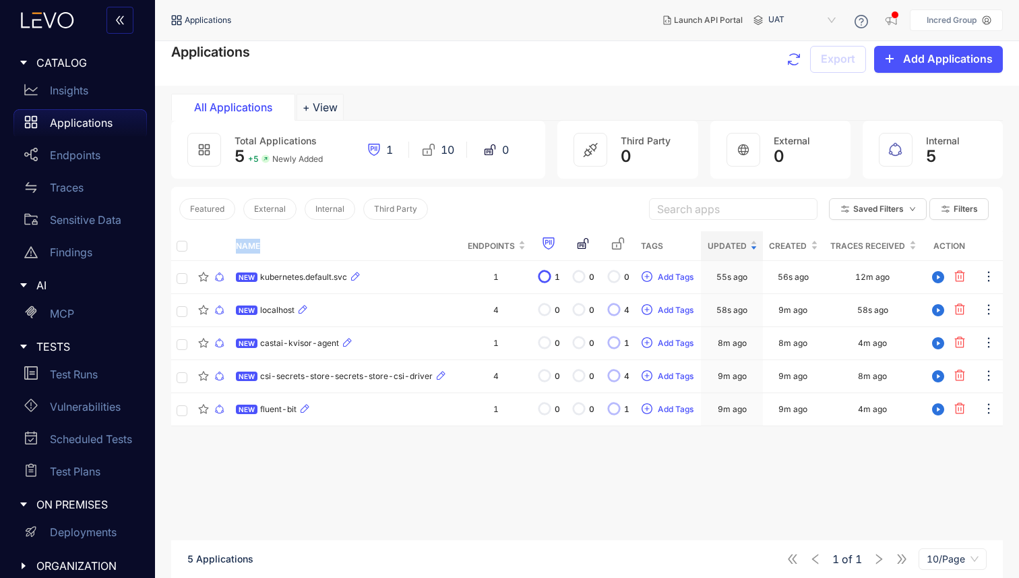
click at [282, 243] on th "Name" at bounding box center [346, 246] width 231 height 30
click at [88, 156] on p "Endpoints" at bounding box center [75, 155] width 51 height 12
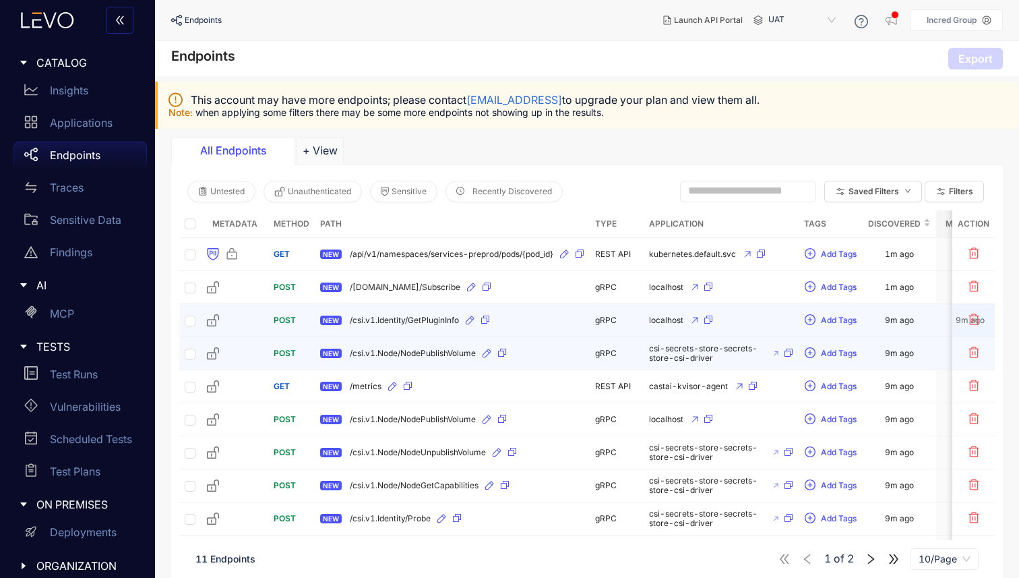
scroll to position [55, 0]
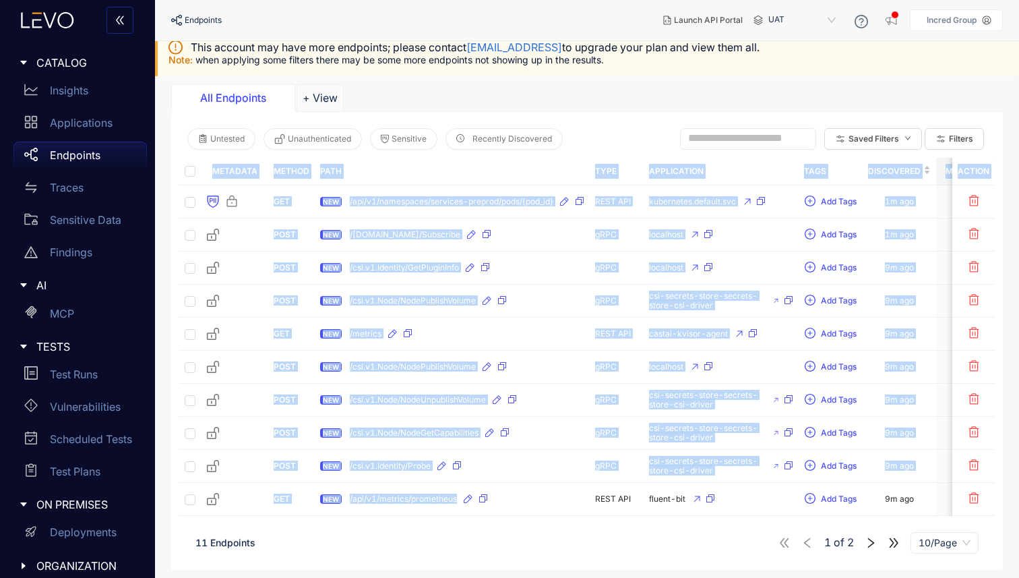
drag, startPoint x: 384, startPoint y: 510, endPoint x: 419, endPoint y: 514, distance: 35.2
click at [417, 514] on div "Metadata Method Path Type Application Tags Discovered Modified Traces Action GE…" at bounding box center [587, 337] width 816 height 358
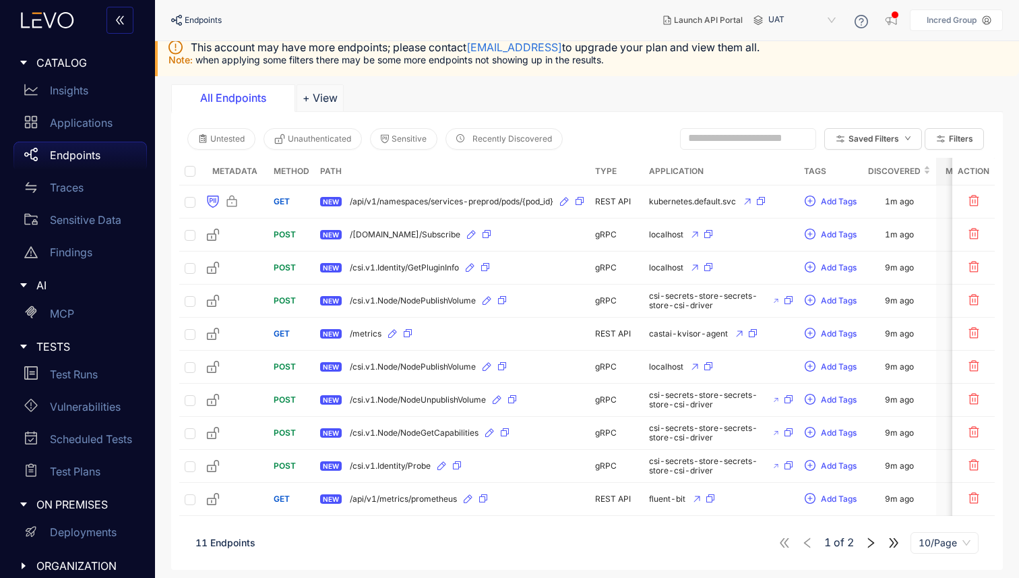
click at [413, 556] on div "11 Endpoints 1 of 2 10/Page" at bounding box center [587, 543] width 816 height 38
click at [895, 546] on icon "double-right" at bounding box center [894, 543] width 12 height 12
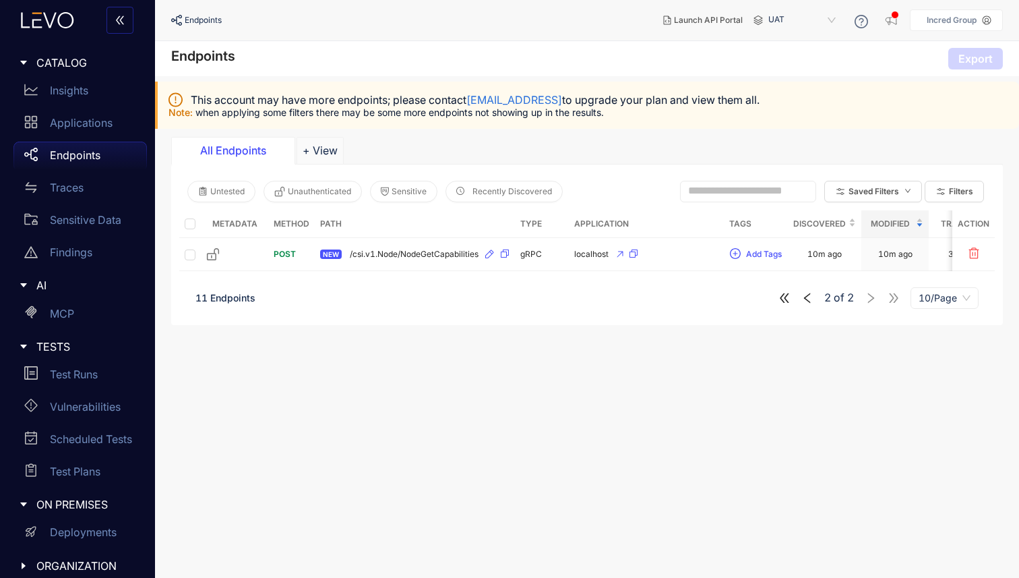
click at [788, 301] on icon "double-left" at bounding box center [785, 298] width 12 height 12
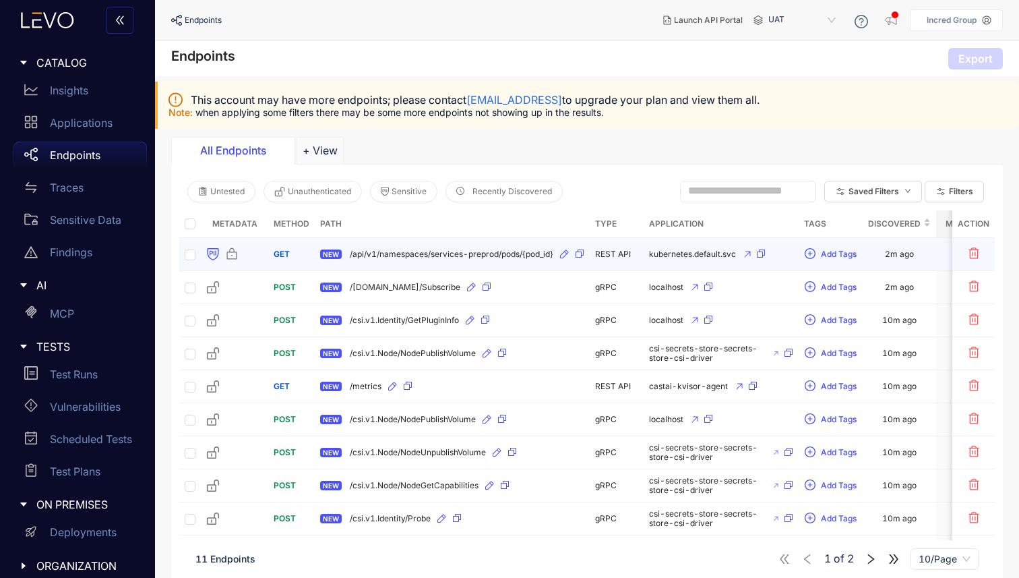
click at [390, 260] on div "NEW /api/v1/namespaces/services-preprod/pods/{pod_id}" at bounding box center [452, 254] width 264 height 22
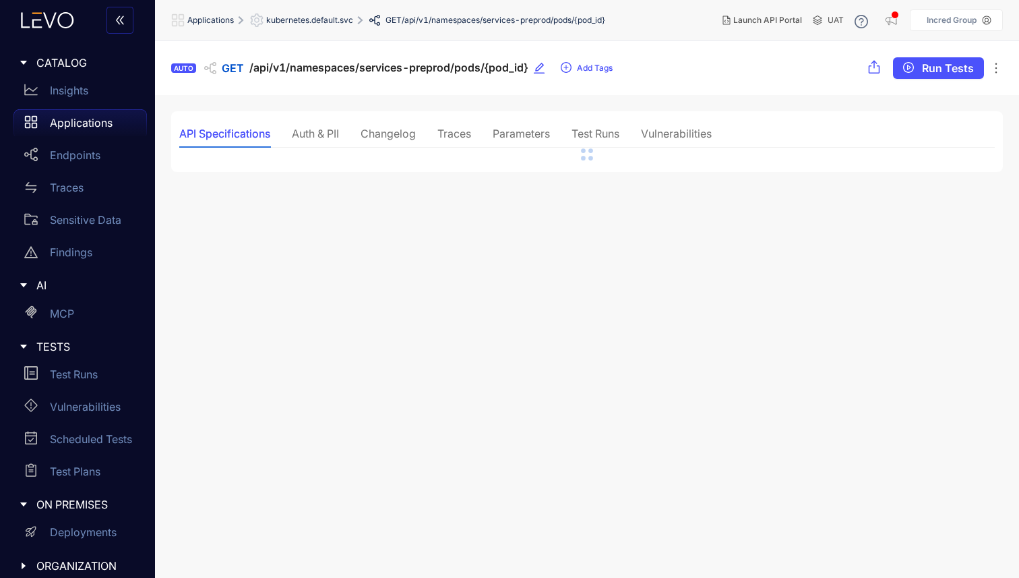
click at [335, 133] on div "Auth & PII" at bounding box center [315, 133] width 47 height 12
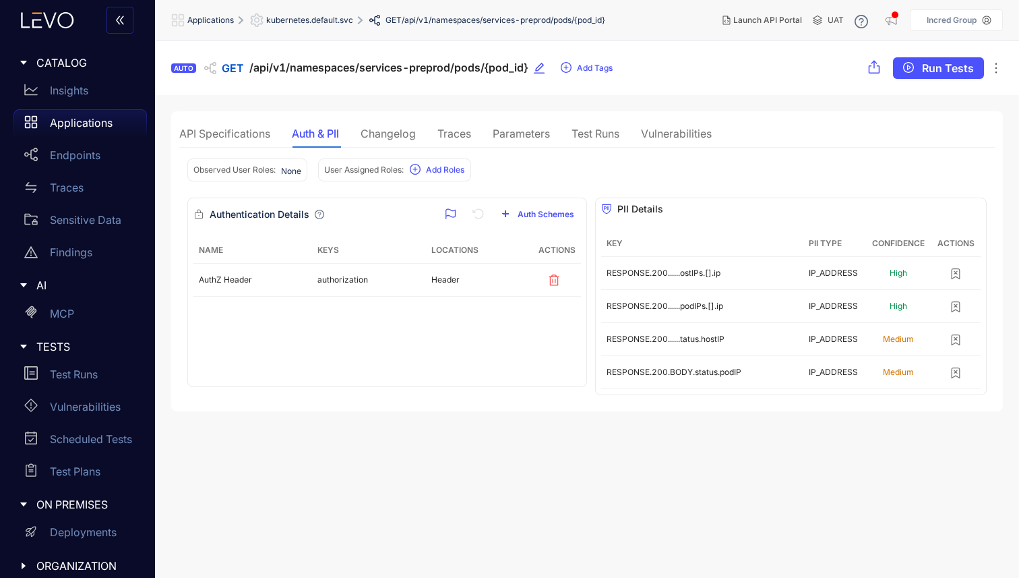
click at [408, 131] on div "Changelog" at bounding box center [388, 133] width 55 height 12
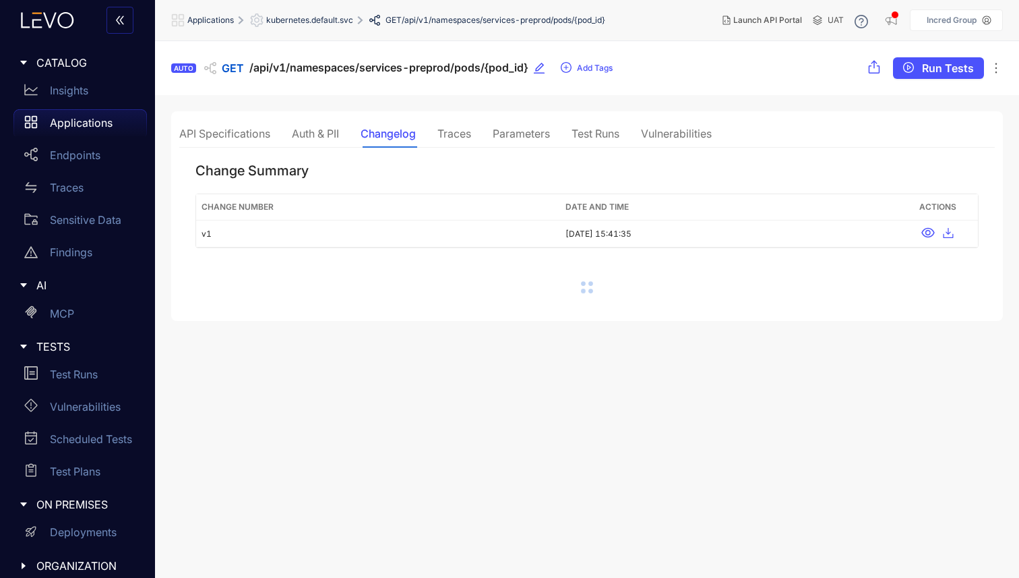
click at [462, 138] on div "Traces" at bounding box center [455, 133] width 34 height 12
click at [519, 140] on div "Parameters" at bounding box center [521, 133] width 57 height 12
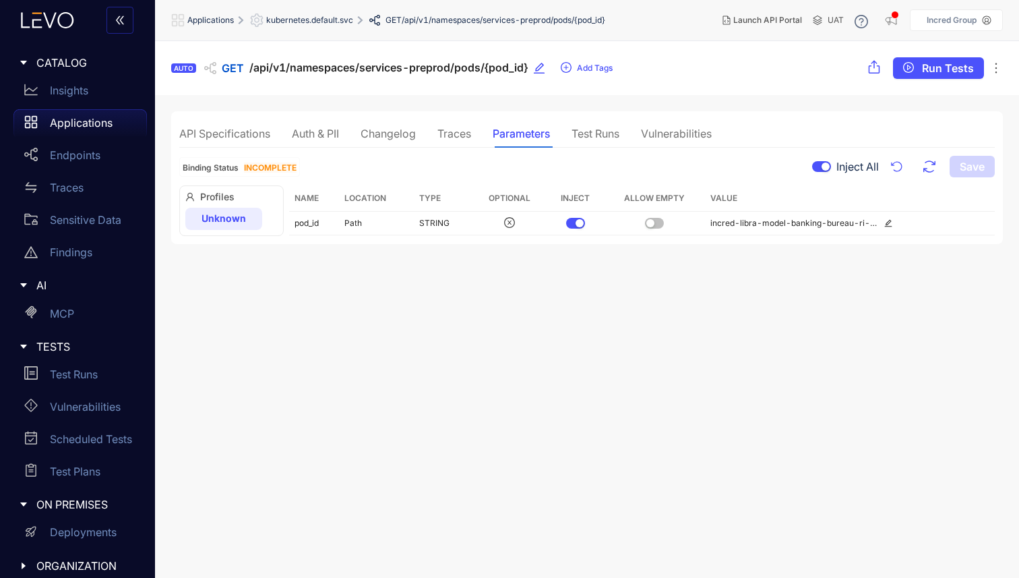
click at [346, 136] on div "API Specifications Auth & PII Changelog Traces Parameters Test Runs Vulnerabili…" at bounding box center [445, 133] width 533 height 28
click at [314, 133] on div "Auth & PII" at bounding box center [315, 133] width 47 height 12
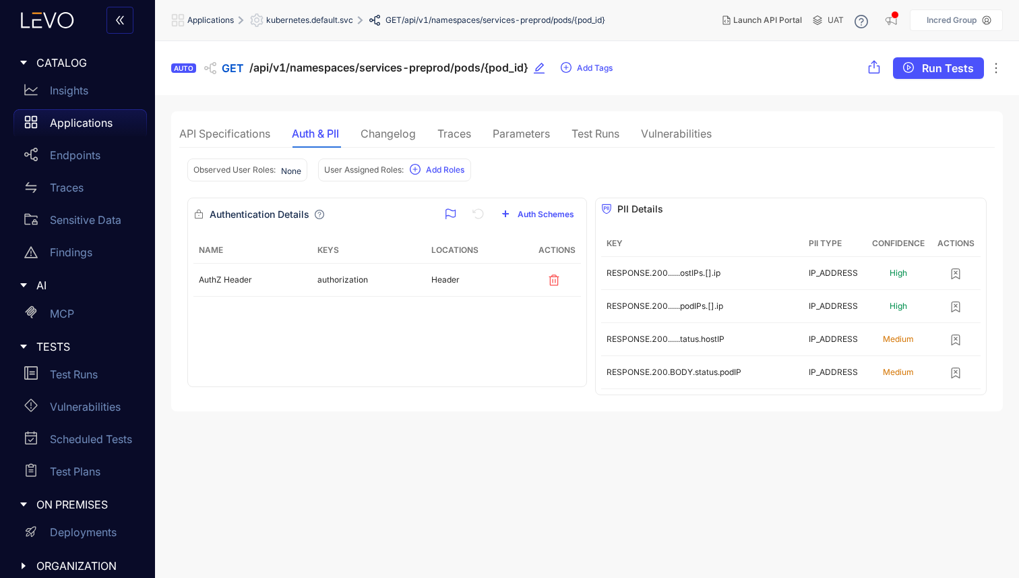
click at [236, 135] on div "API Specifications" at bounding box center [224, 133] width 91 height 12
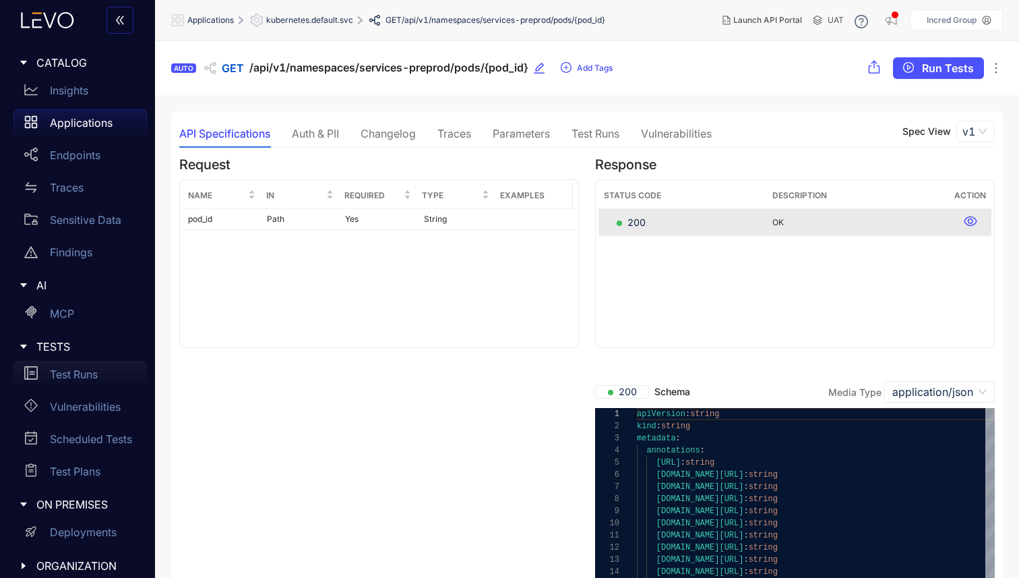
click at [82, 377] on p "Test Runs" at bounding box center [74, 374] width 48 height 12
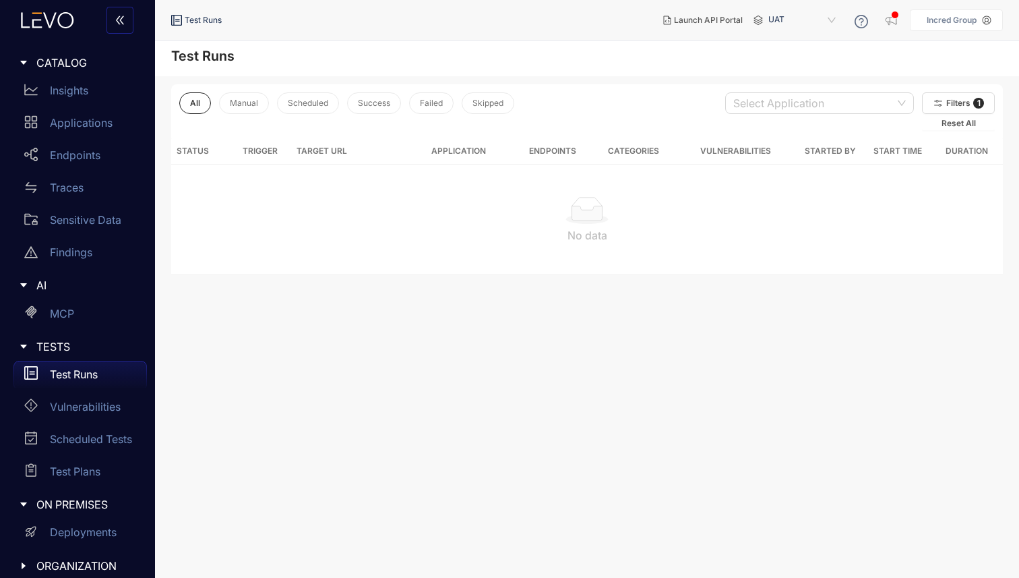
click at [271, 149] on th "Trigger" at bounding box center [260, 151] width 62 height 26
click at [305, 149] on th "Target URL" at bounding box center [358, 151] width 135 height 26
click at [463, 148] on th "Application" at bounding box center [470, 151] width 88 height 26
drag, startPoint x: 282, startPoint y: 153, endPoint x: 355, endPoint y: 152, distance: 72.2
click at [355, 152] on tr "Status Trigger Target URL Application Endpoints Categories Vulnerabilities Star…" at bounding box center [587, 151] width 832 height 26
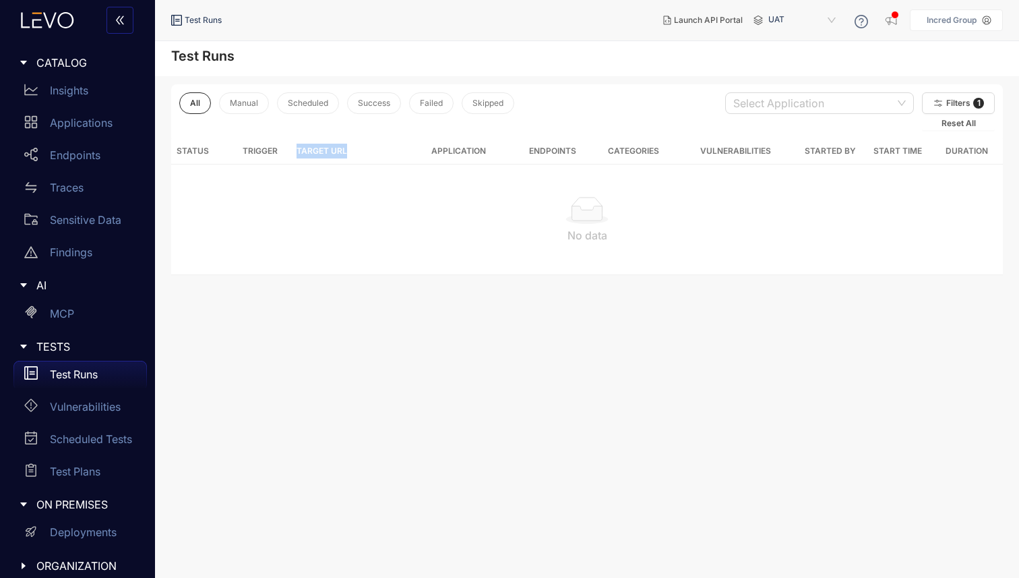
click at [355, 152] on th "Target URL" at bounding box center [358, 151] width 135 height 26
drag, startPoint x: 425, startPoint y: 154, endPoint x: 477, endPoint y: 152, distance: 52.0
click at [477, 152] on tr "Status Trigger Target URL Application Endpoints Categories Vulnerabilities Star…" at bounding box center [587, 151] width 832 height 26
click at [512, 155] on th "Application" at bounding box center [470, 151] width 88 height 26
drag, startPoint x: 539, startPoint y: 150, endPoint x: 580, endPoint y: 150, distance: 41.1
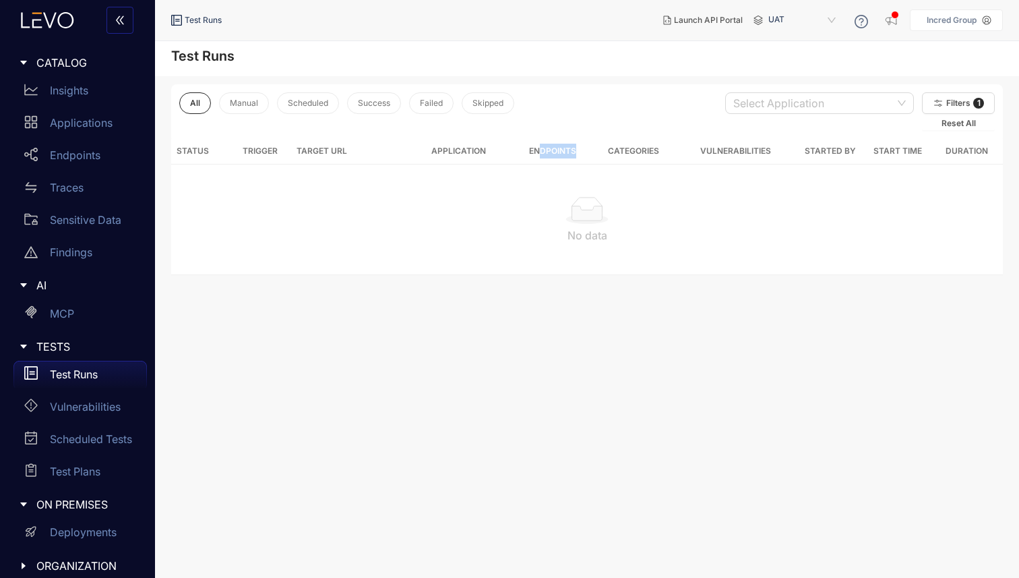
click at [580, 150] on th "Endpoints" at bounding box center [553, 151] width 78 height 26
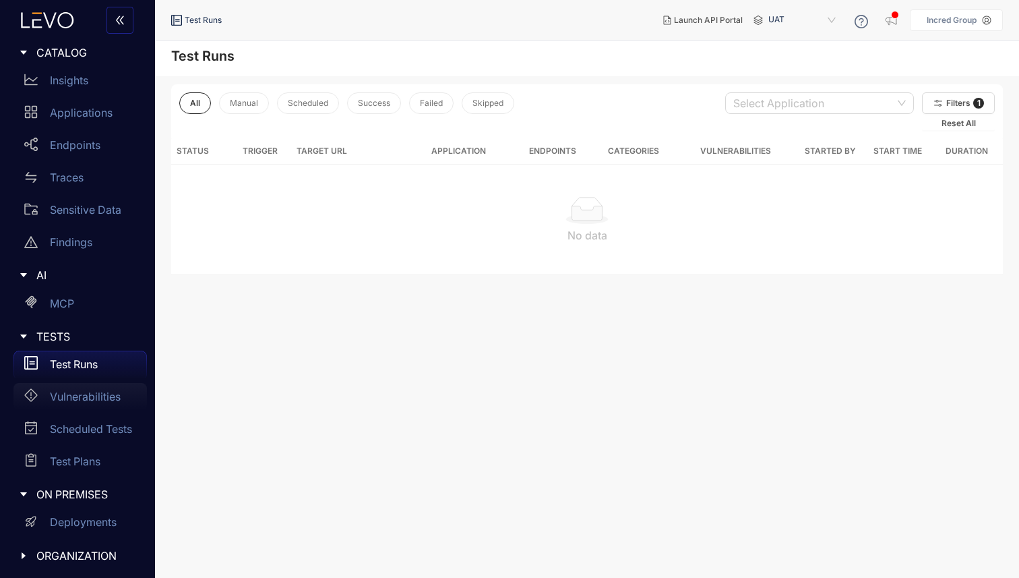
click at [82, 402] on div "Vulnerabilities" at bounding box center [79, 396] width 133 height 27
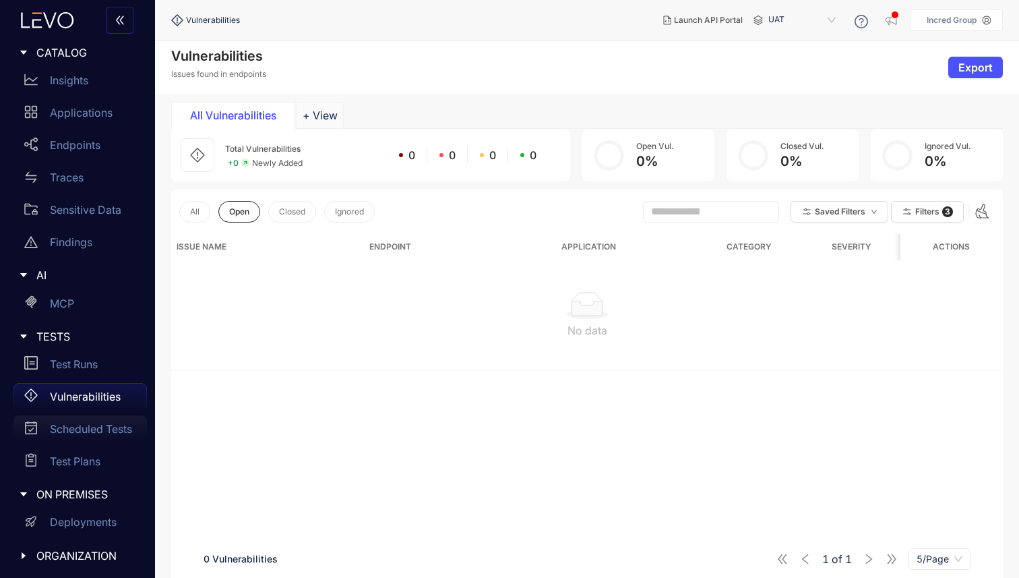
click at [83, 428] on p "Scheduled Tests" at bounding box center [91, 429] width 82 height 12
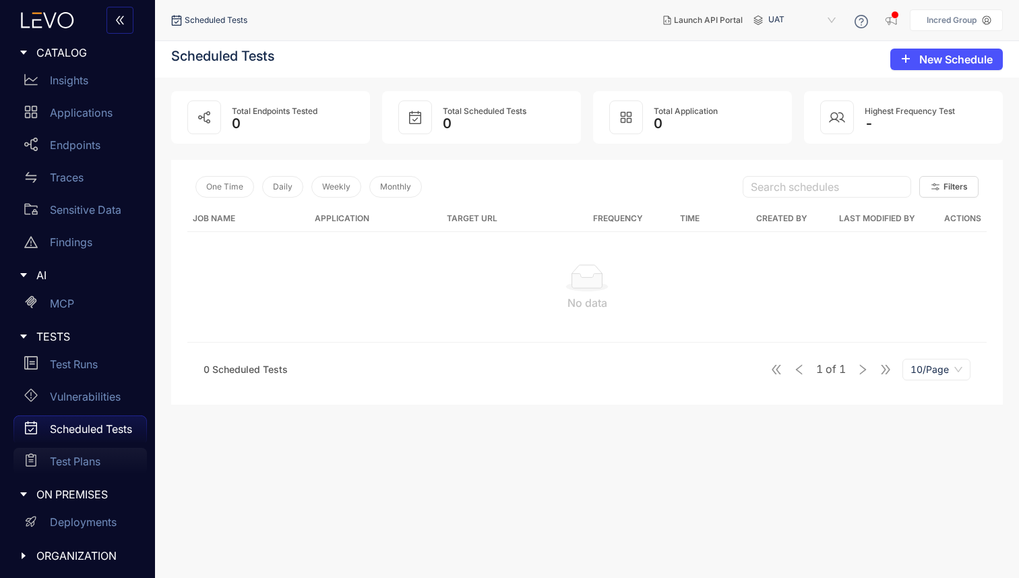
click at [81, 456] on p "Test Plans" at bounding box center [75, 461] width 51 height 12
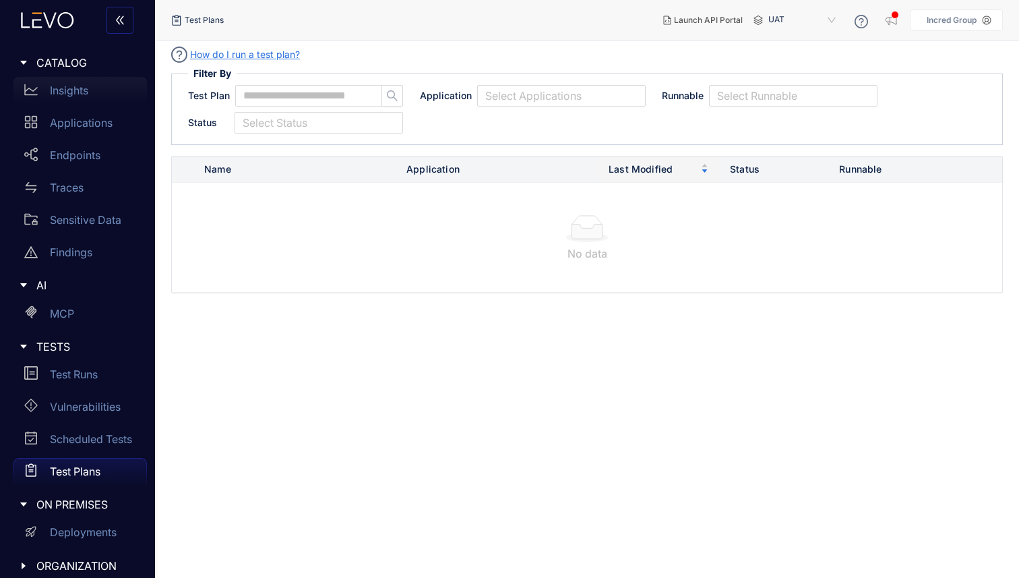
click at [87, 96] on div "Insights" at bounding box center [79, 90] width 133 height 27
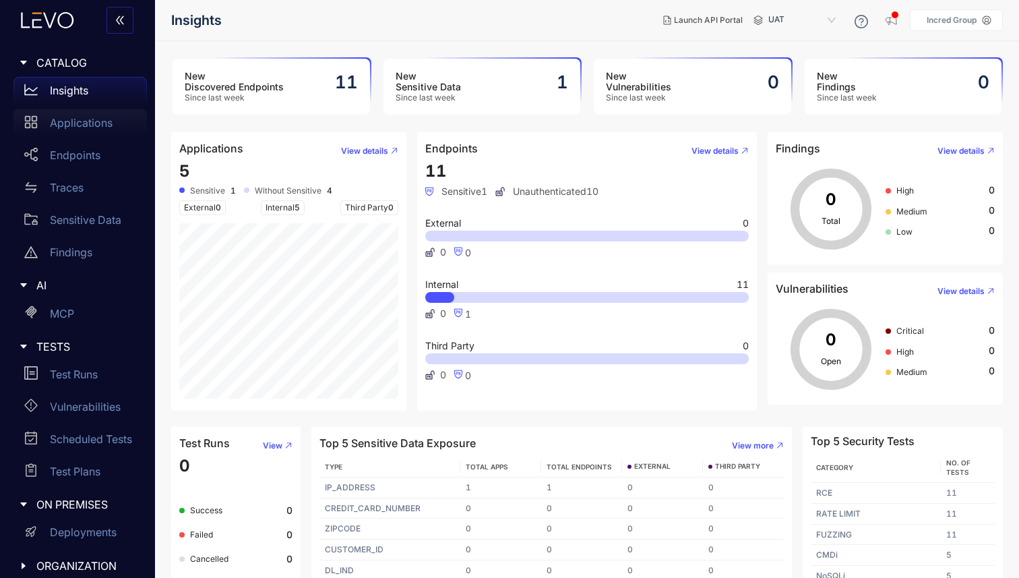
click at [81, 134] on div "Applications" at bounding box center [79, 122] width 133 height 27
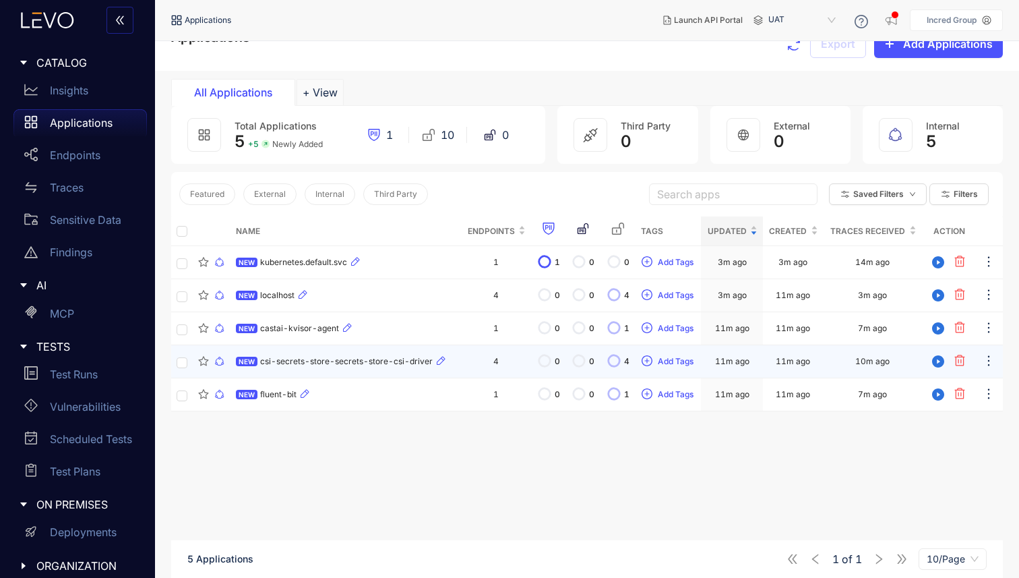
scroll to position [24, 0]
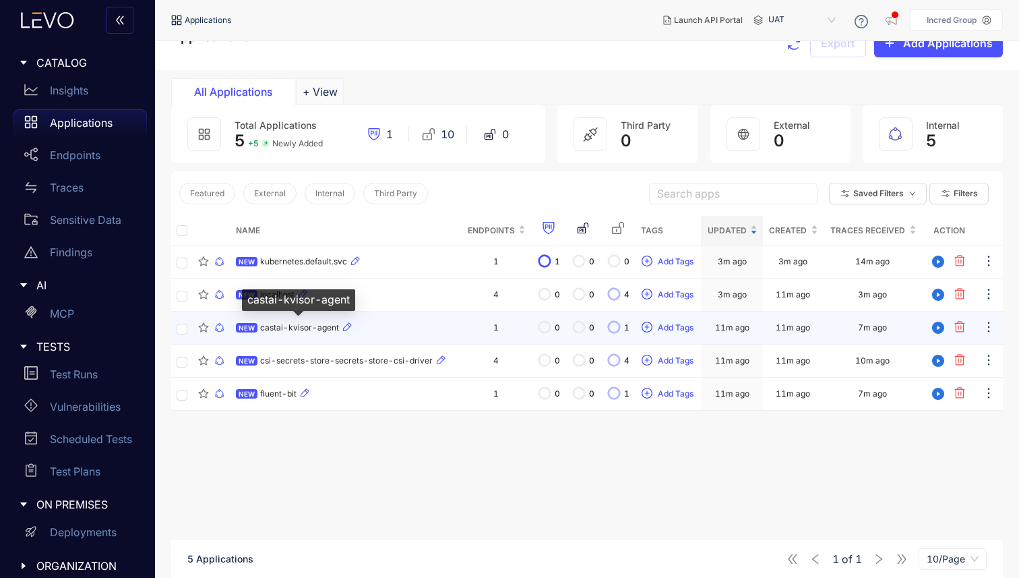
click at [283, 331] on span "castai-kvisor-agent" at bounding box center [299, 327] width 79 height 9
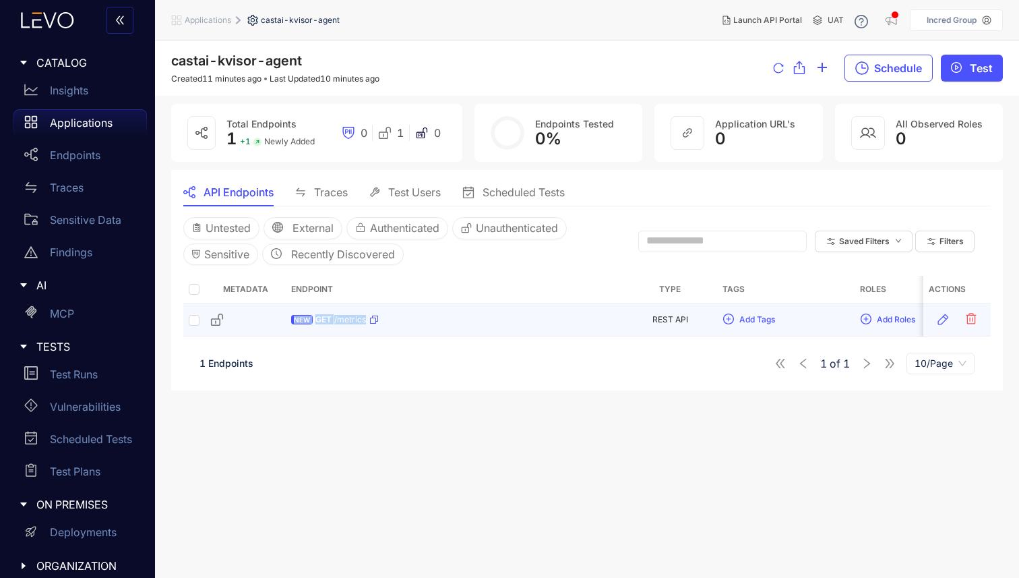
drag, startPoint x: 275, startPoint y: 320, endPoint x: 395, endPoint y: 319, distance: 120.0
click at [395, 319] on tr "NEW GET /metrics REST API Add Tags Add Roles 11m ago 11m ago 7m ago" at bounding box center [722, 319] width 1079 height 33
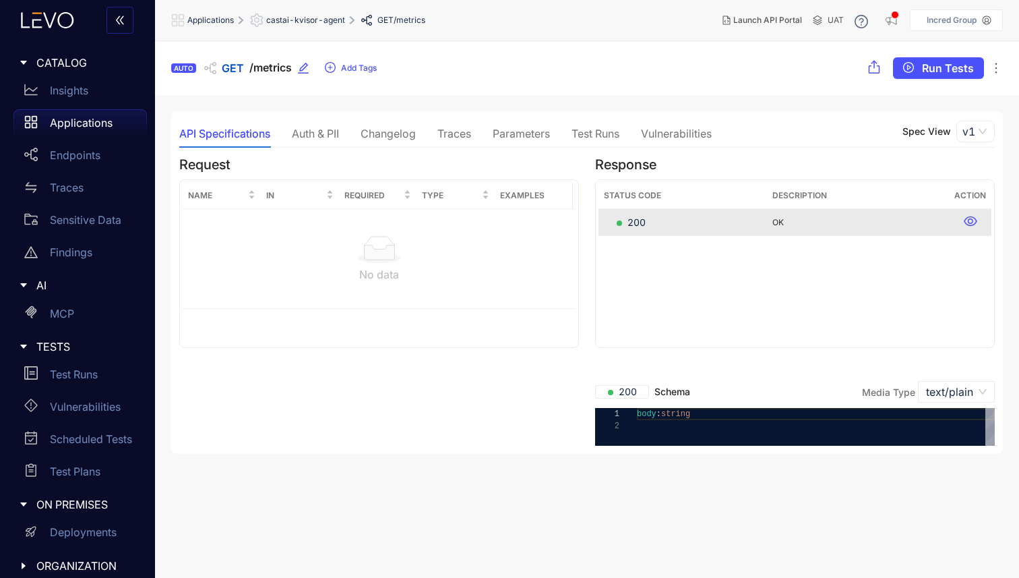
click at [352, 387] on div "Request Name In Required Type Examples No data" at bounding box center [379, 301] width 416 height 289
click at [271, 23] on span "castai-kvisor-agent" at bounding box center [305, 20] width 79 height 9
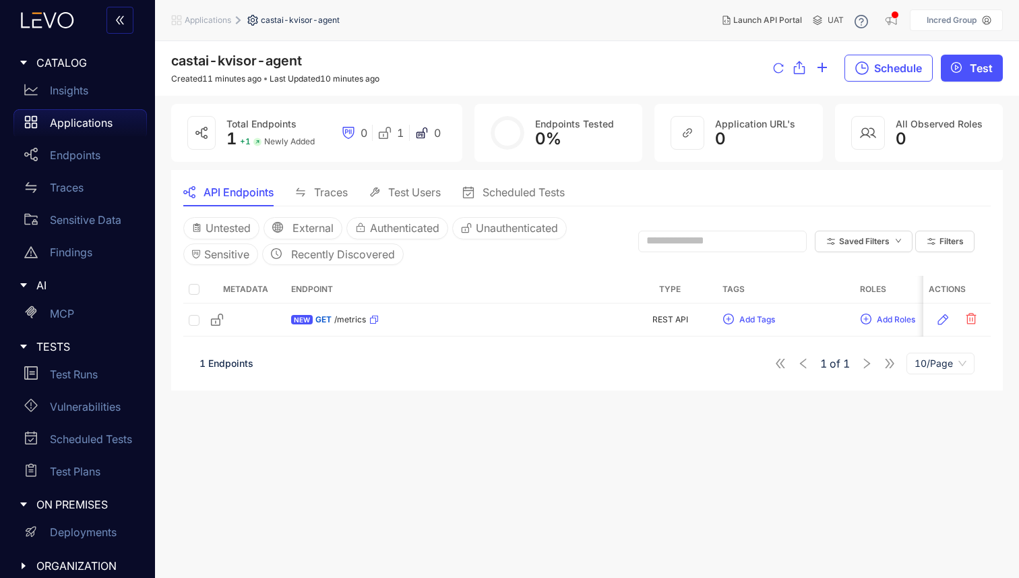
click at [197, 22] on span "Applications" at bounding box center [208, 20] width 47 height 9
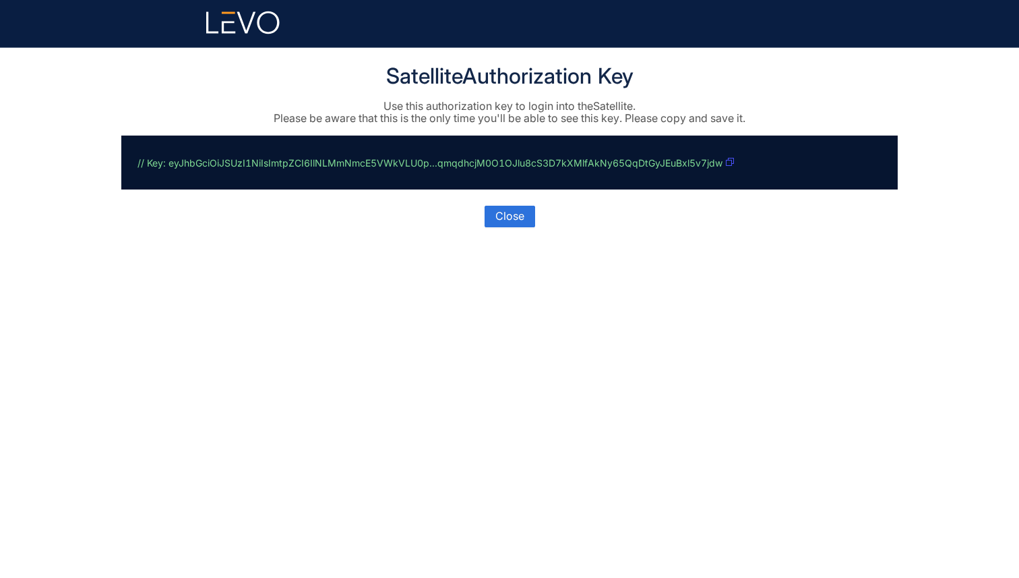
click at [729, 165] on icon "button" at bounding box center [730, 162] width 8 height 8
